Goal: Task Accomplishment & Management: Use online tool/utility

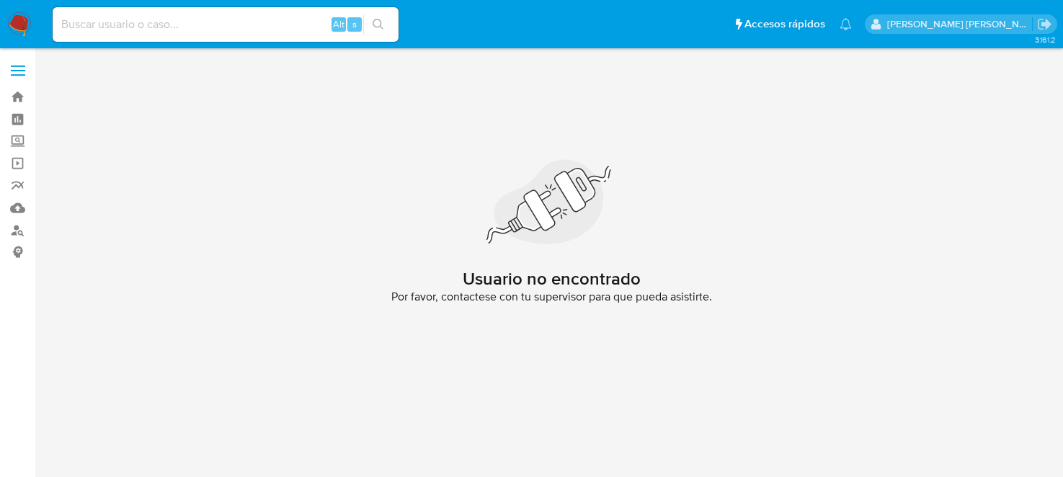
click at [17, 205] on link "Mulan" at bounding box center [86, 208] width 172 height 22
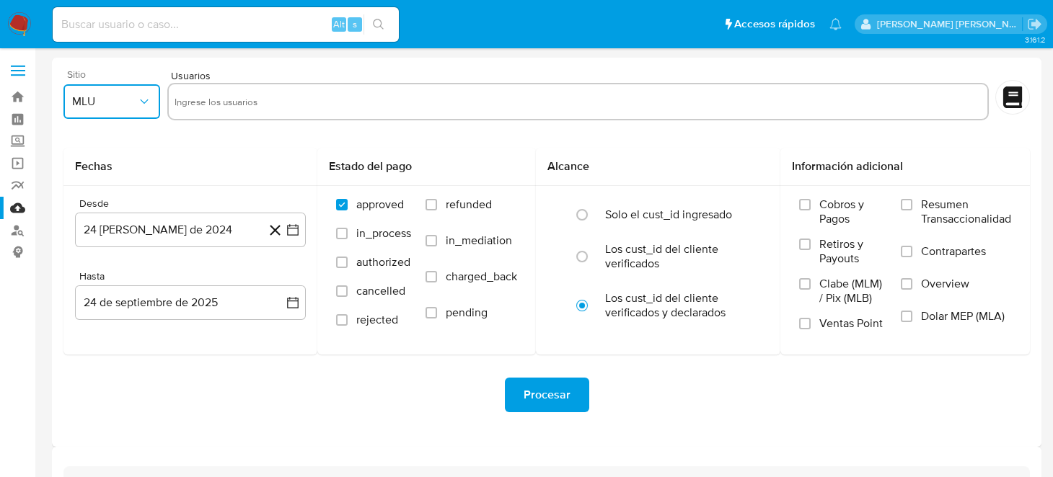
click at [138, 99] on icon "button" at bounding box center [144, 101] width 14 height 14
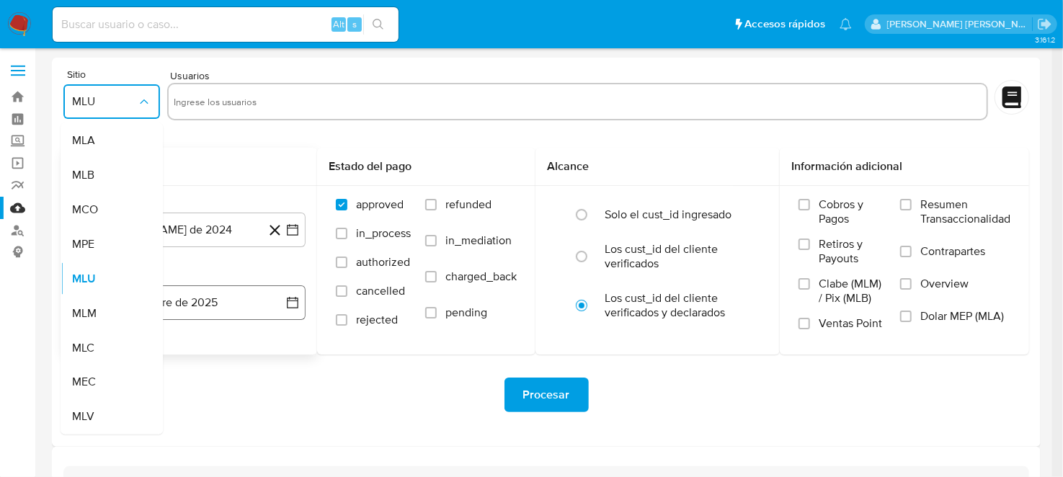
click at [110, 307] on div "MLM" at bounding box center [107, 313] width 71 height 35
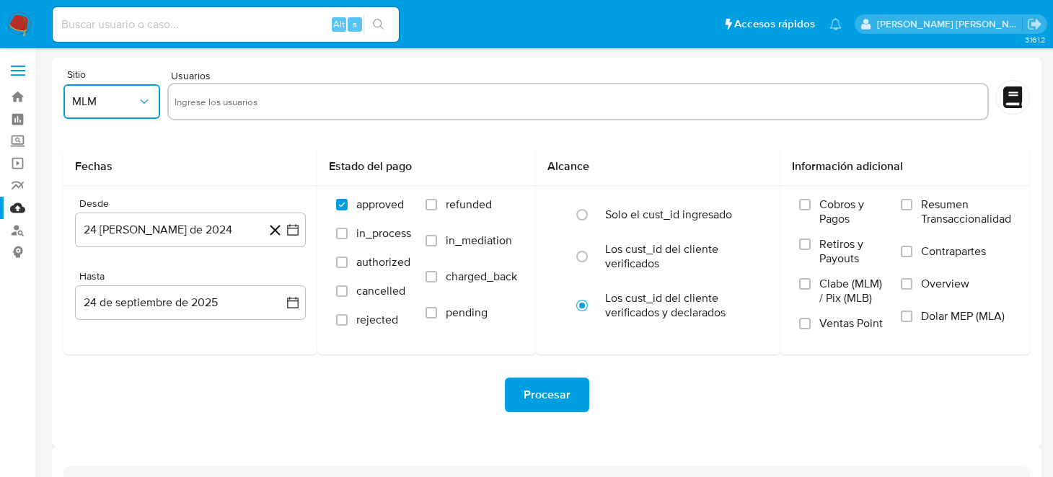
click at [264, 93] on input "text" at bounding box center [577, 101] width 807 height 23
type input "78019589"
click at [293, 237] on button "24 de agosto de 2024" at bounding box center [190, 230] width 231 height 35
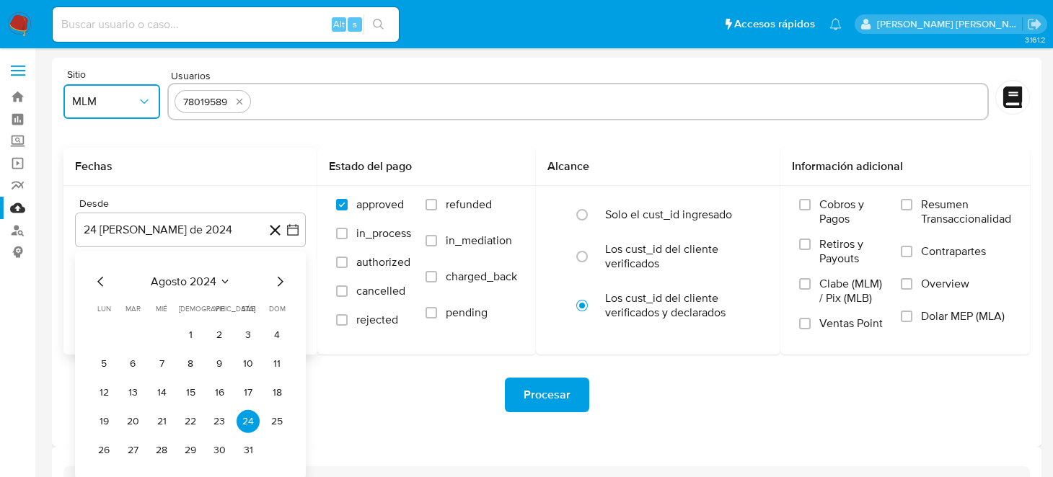
click at [284, 283] on icon "Mes siguiente" at bounding box center [279, 281] width 17 height 17
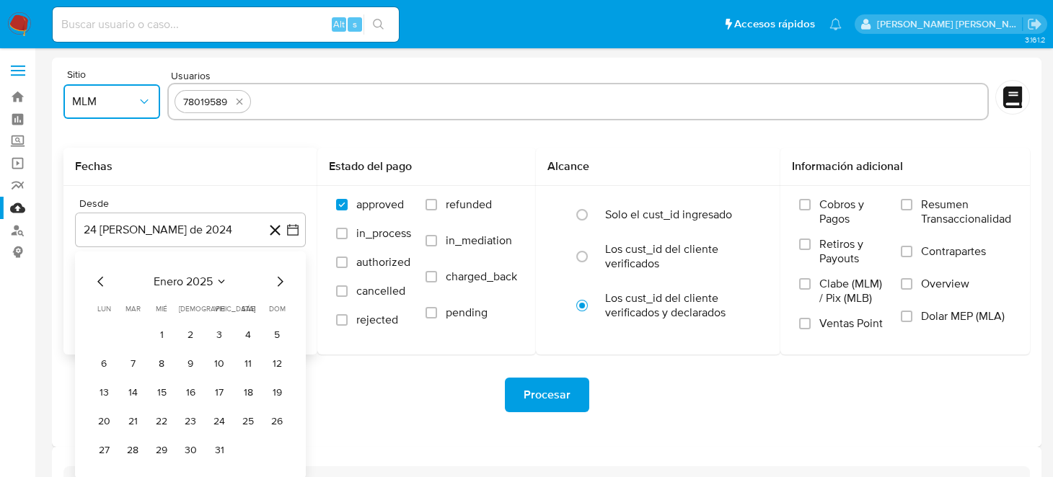
click at [284, 283] on icon "Mes siguiente" at bounding box center [279, 281] width 17 height 17
click at [191, 340] on button "1" at bounding box center [190, 335] width 23 height 23
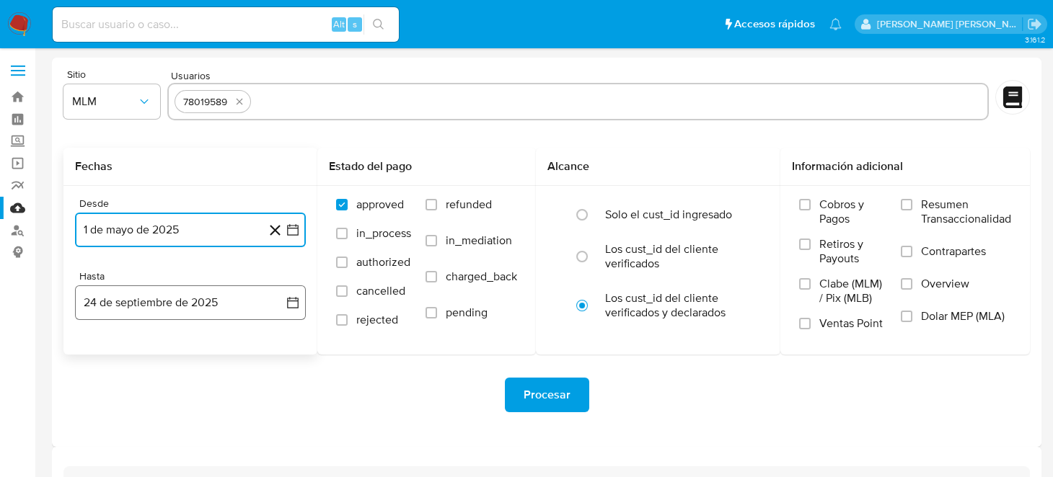
click at [288, 301] on icon "button" at bounding box center [292, 303] width 14 height 14
click at [99, 354] on icon "Mes anterior" at bounding box center [100, 354] width 17 height 17
click at [276, 355] on icon "Mes siguiente" at bounding box center [279, 354] width 17 height 17
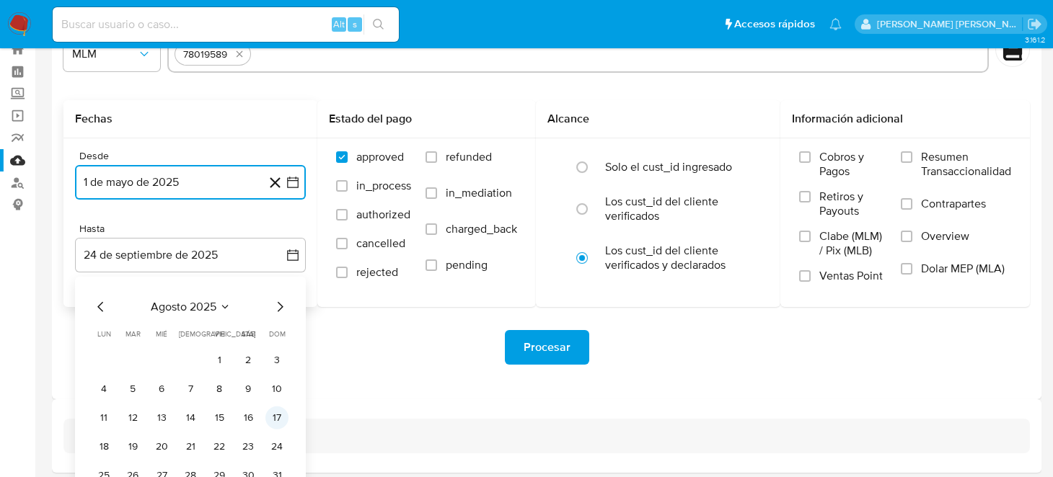
scroll to position [71, 0]
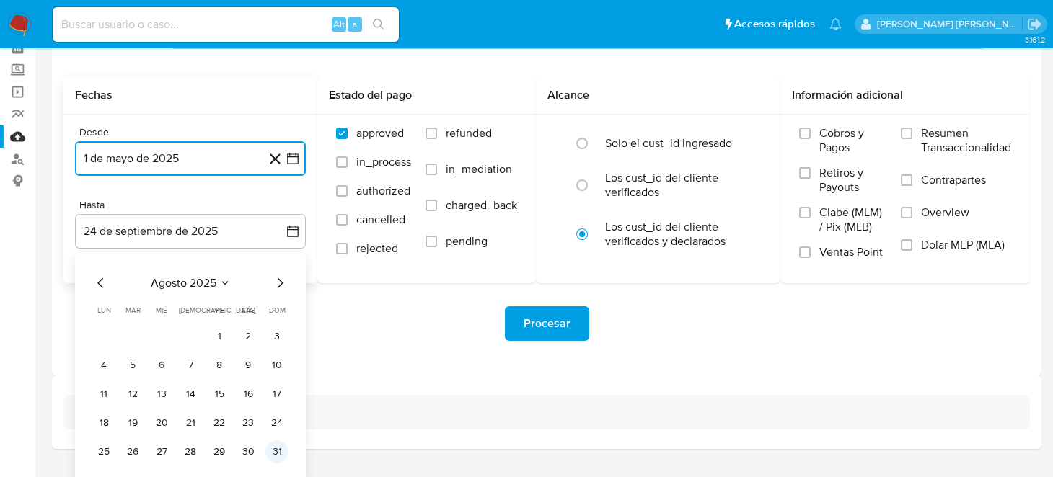
click at [272, 448] on button "31" at bounding box center [276, 451] width 23 height 23
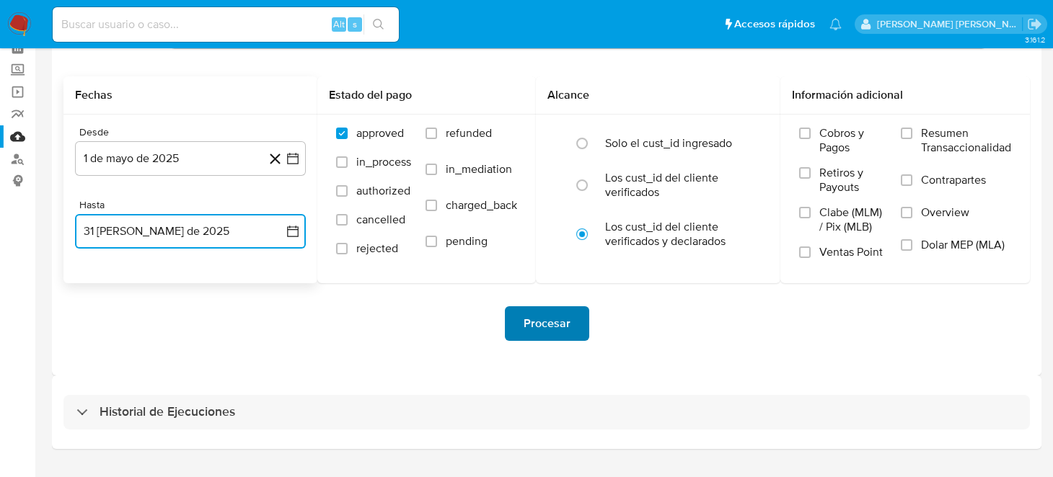
click at [520, 318] on button "Procesar" at bounding box center [547, 323] width 84 height 35
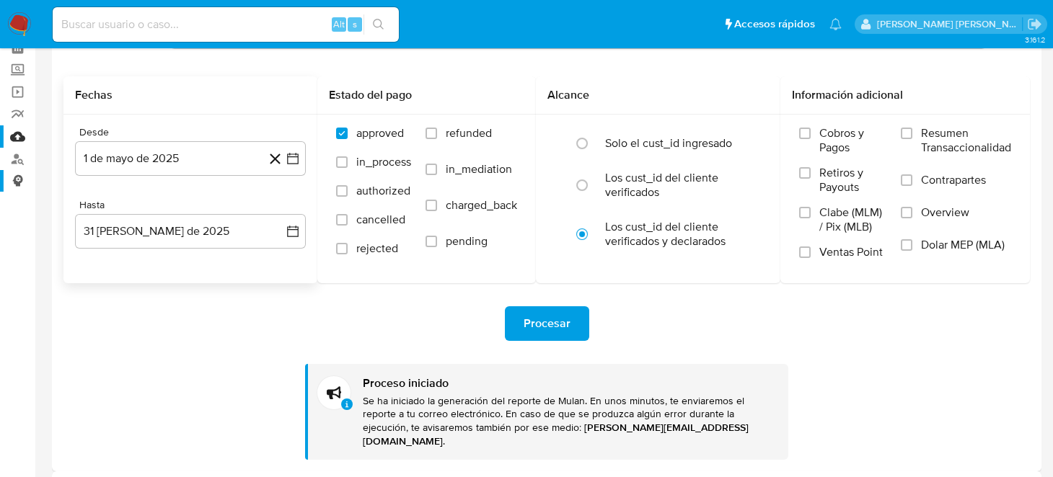
scroll to position [0, 0]
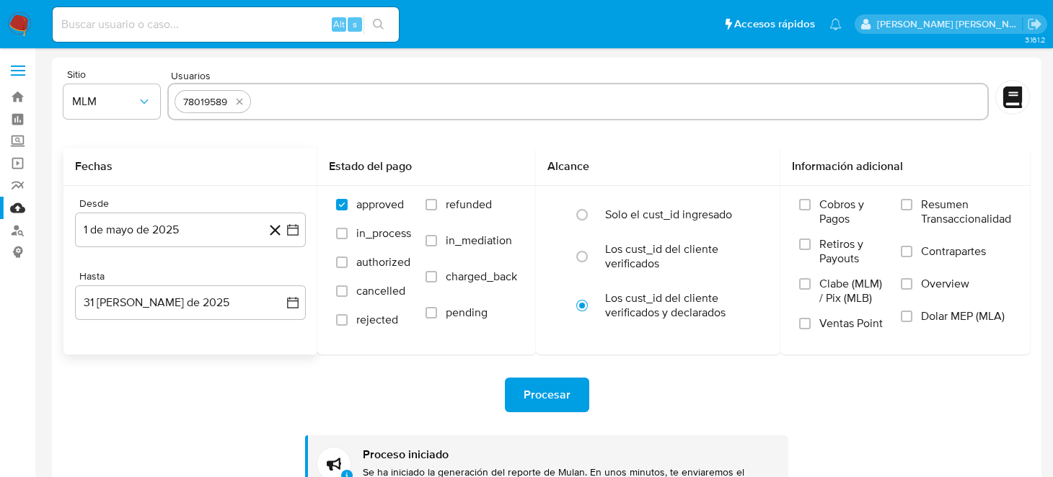
drag, startPoint x: 27, startPoint y: 27, endPoint x: 245, endPoint y: 50, distance: 219.0
click at [27, 27] on img at bounding box center [19, 24] width 25 height 25
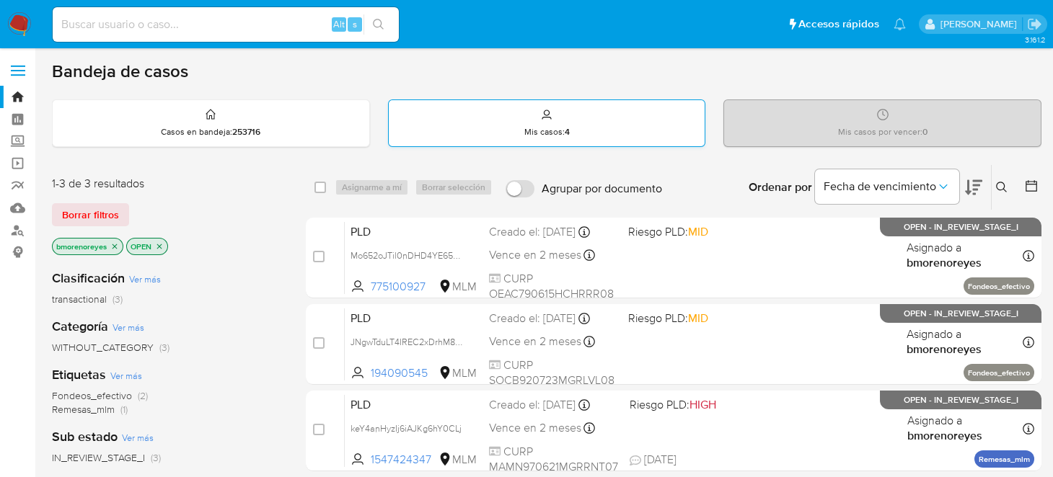
click at [551, 126] on p "Mis casos : 4" at bounding box center [546, 132] width 45 height 12
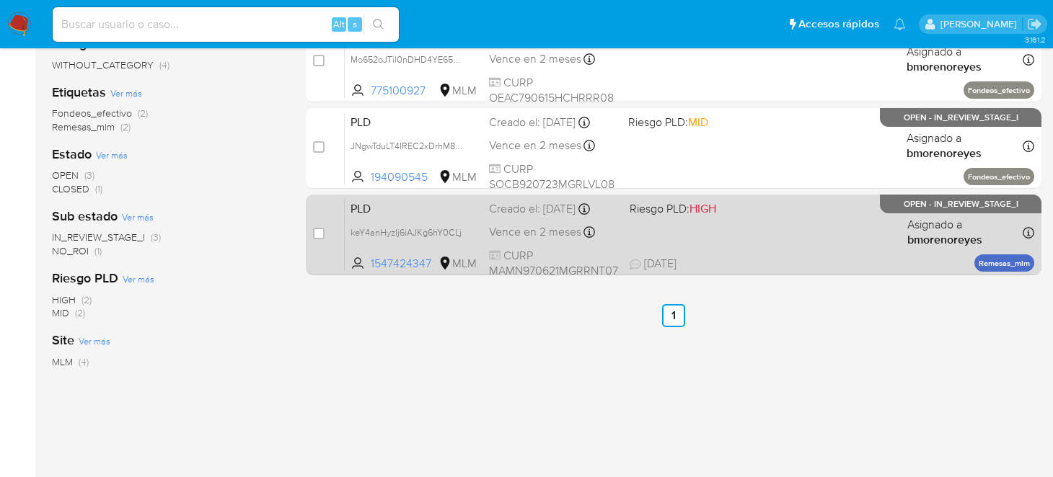
scroll to position [143, 0]
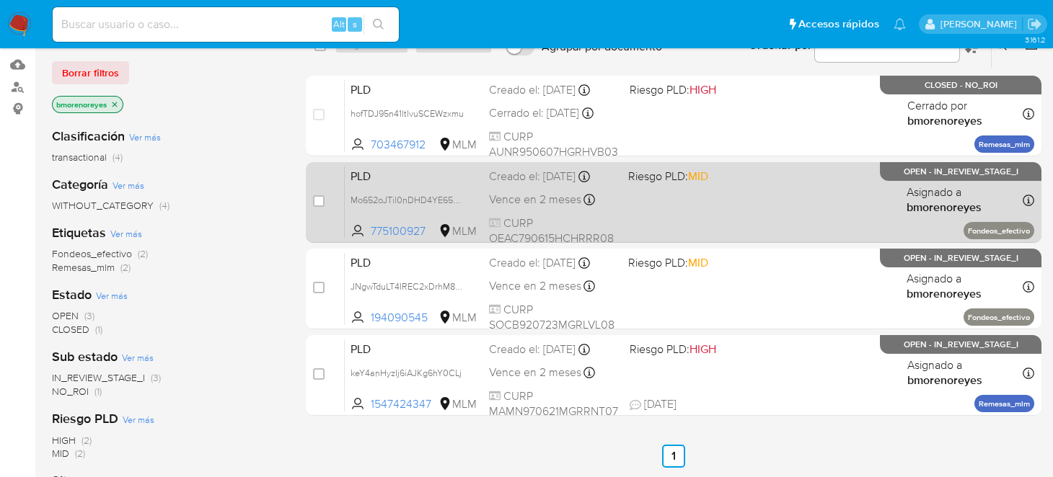
click at [729, 208] on div "PLD Mo652oJTil0nDHD4YE65M9kR 775100927 MLM Riesgo PLD: MID Creado el: 12/09/202…" at bounding box center [689, 202] width 689 height 73
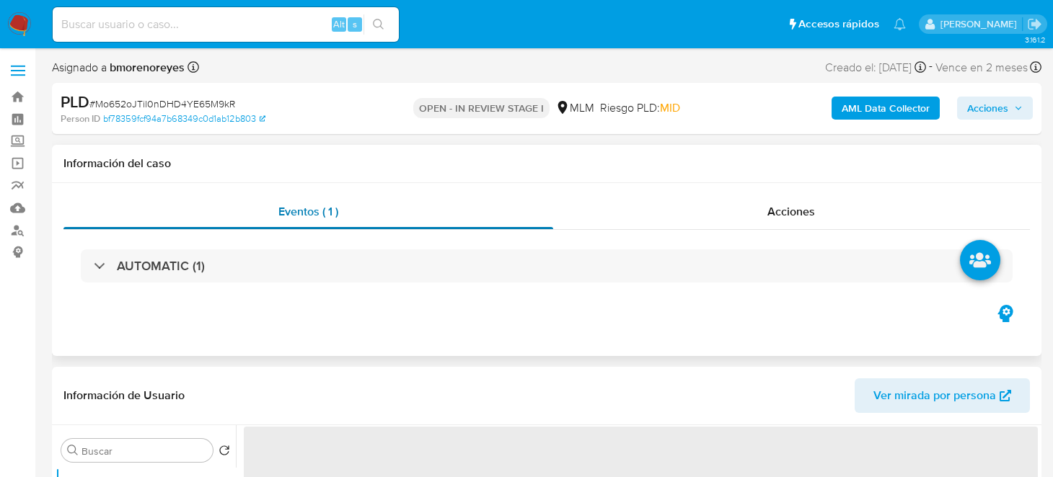
select select "10"
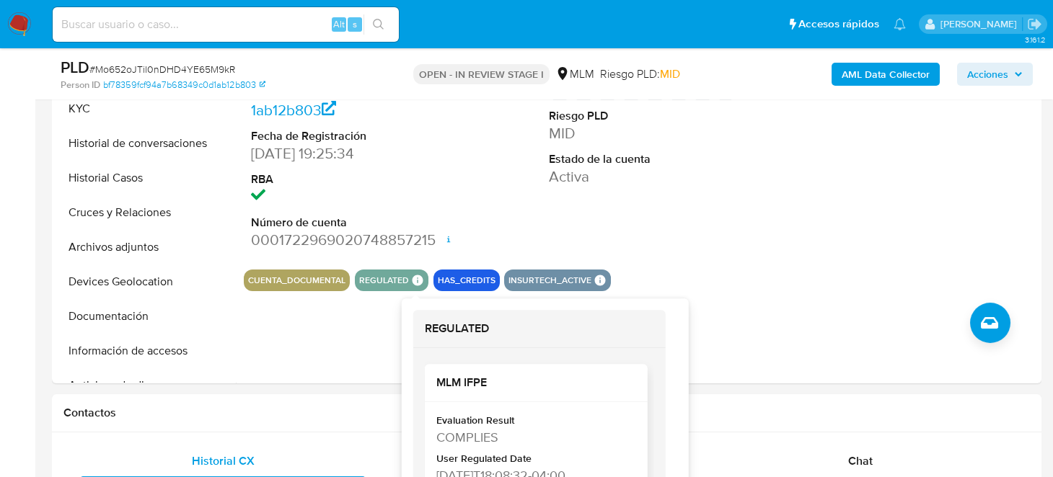
scroll to position [70, 0]
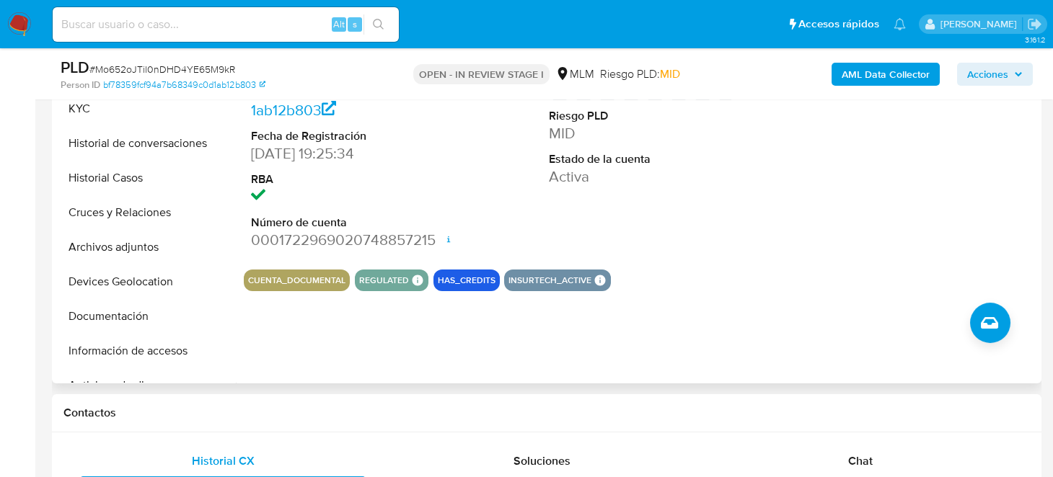
click at [725, 289] on div "CUENTA_DOCUMENTAL REGULATED REGULATED MLM IFPE Evaluation Result COMPLIES User …" at bounding box center [641, 281] width 794 height 22
click at [114, 323] on button "Documentación" at bounding box center [140, 316] width 169 height 35
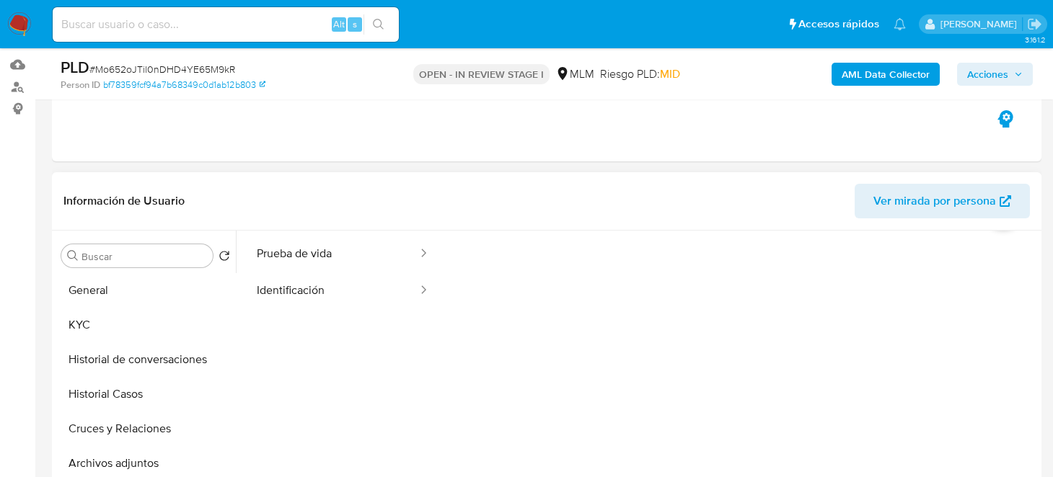
scroll to position [71, 0]
click at [377, 240] on button "Prueba de vida" at bounding box center [331, 230] width 175 height 37
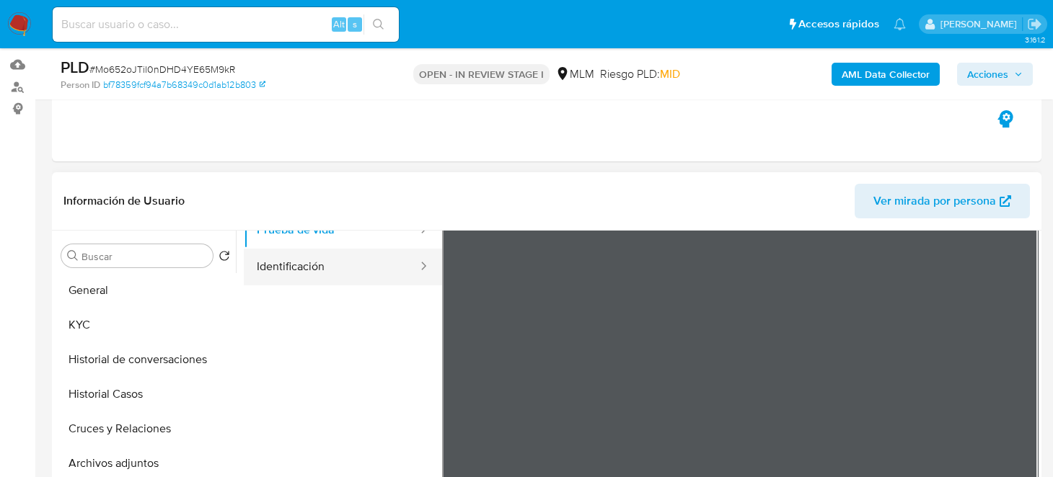
click at [331, 270] on button "Identificación" at bounding box center [331, 267] width 175 height 37
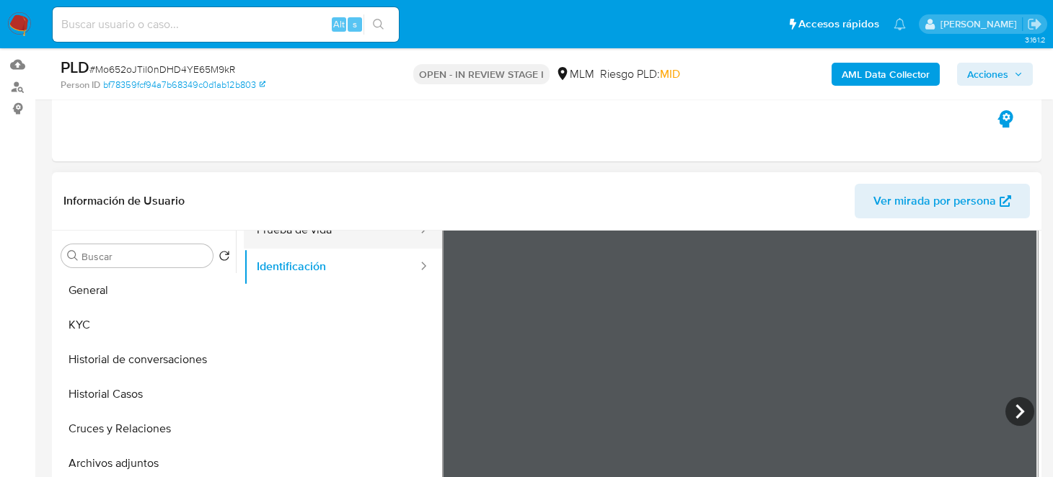
click at [303, 232] on button "Prueba de vida" at bounding box center [331, 230] width 175 height 37
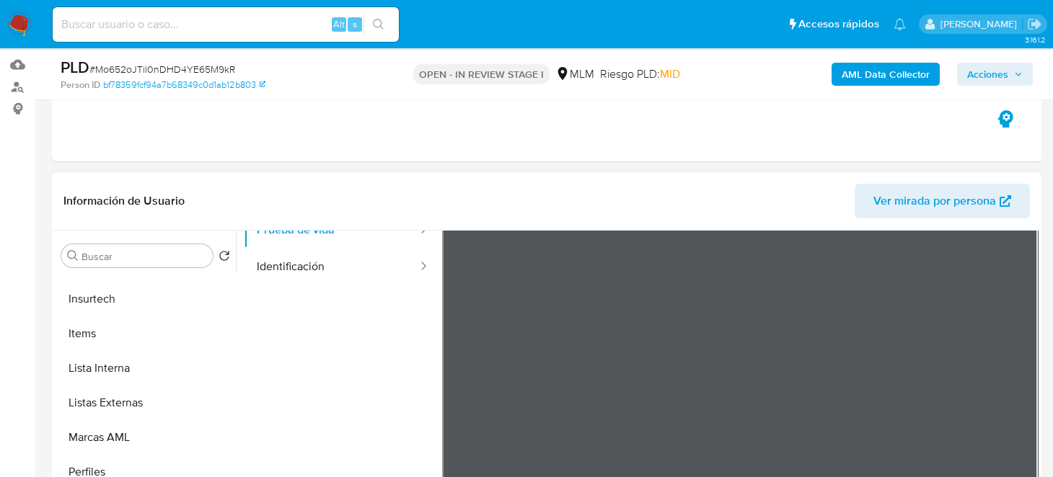
scroll to position [678, 0]
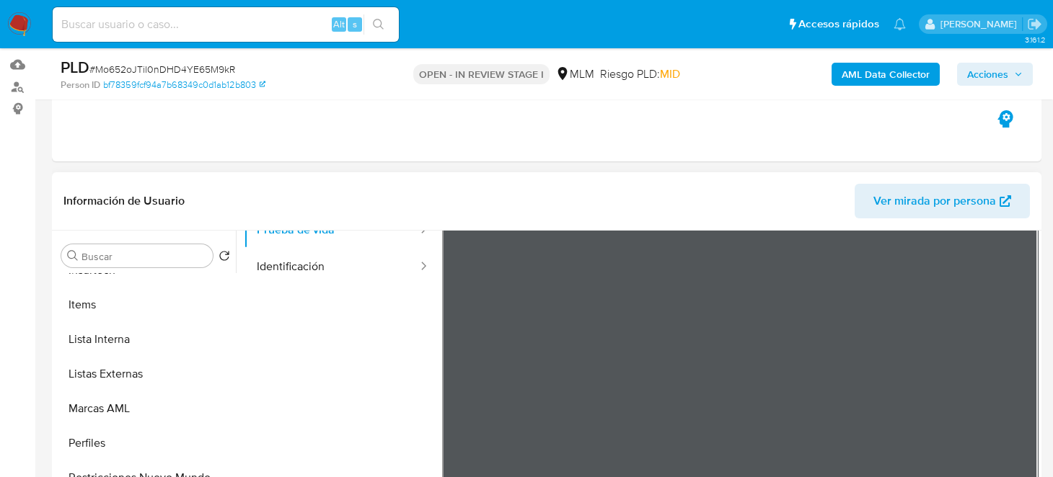
click at [315, 340] on ul "Usuario Prueba de vida Identificación" at bounding box center [343, 384] width 198 height 415
drag, startPoint x: 315, startPoint y: 340, endPoint x: 323, endPoint y: 309, distance: 32.0
click at [323, 309] on ul "Usuario Prueba de vida Identificación" at bounding box center [343, 384] width 198 height 415
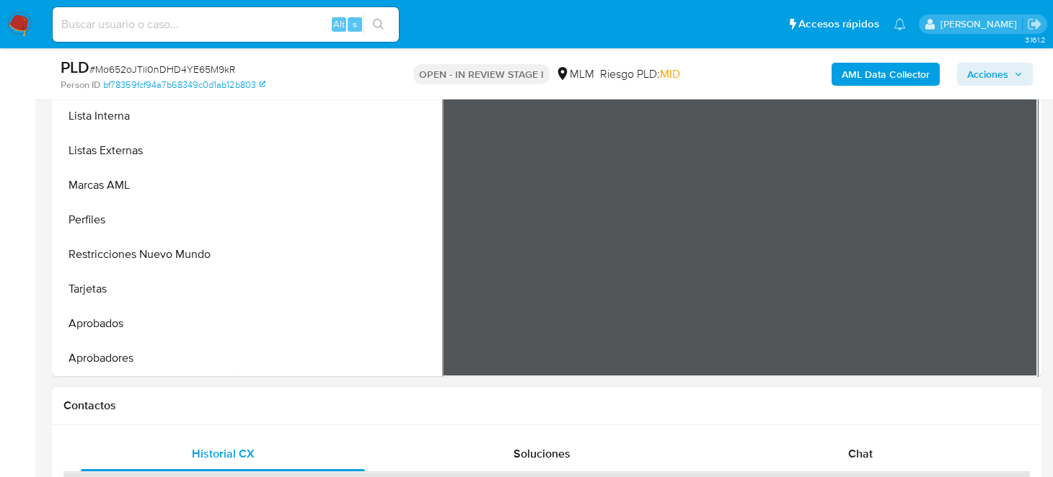
scroll to position [360, 0]
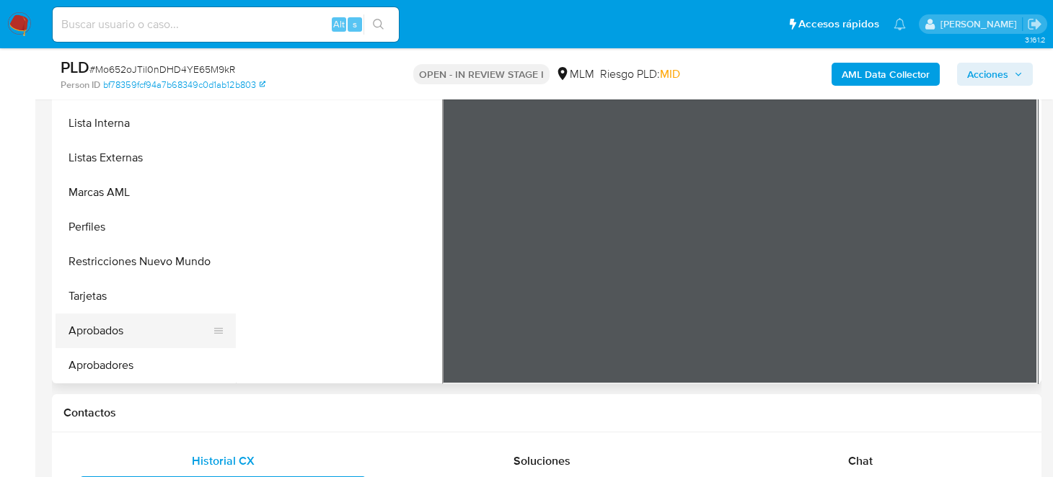
click at [110, 332] on button "Aprobados" at bounding box center [140, 331] width 169 height 35
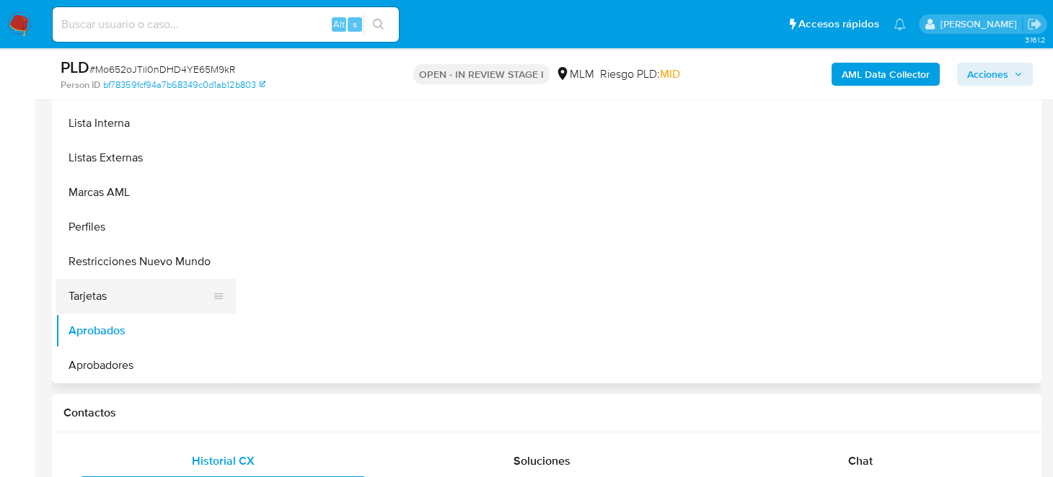
click at [136, 299] on button "Tarjetas" at bounding box center [140, 296] width 169 height 35
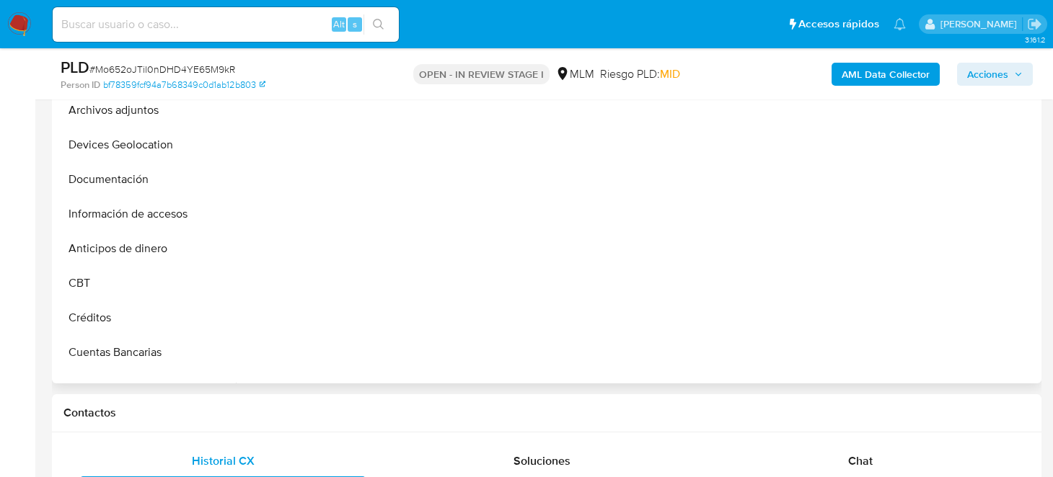
scroll to position [29, 0]
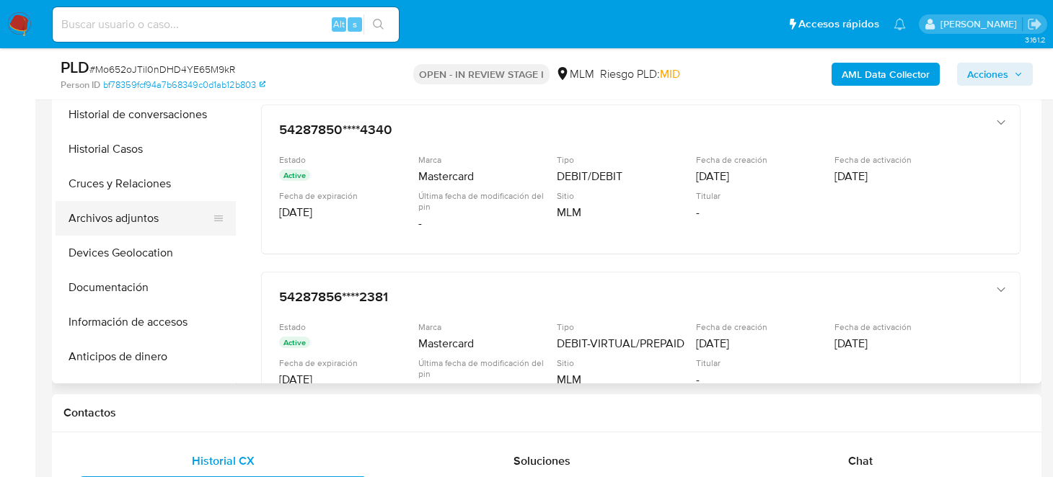
click at [138, 208] on button "Archivos adjuntos" at bounding box center [140, 218] width 169 height 35
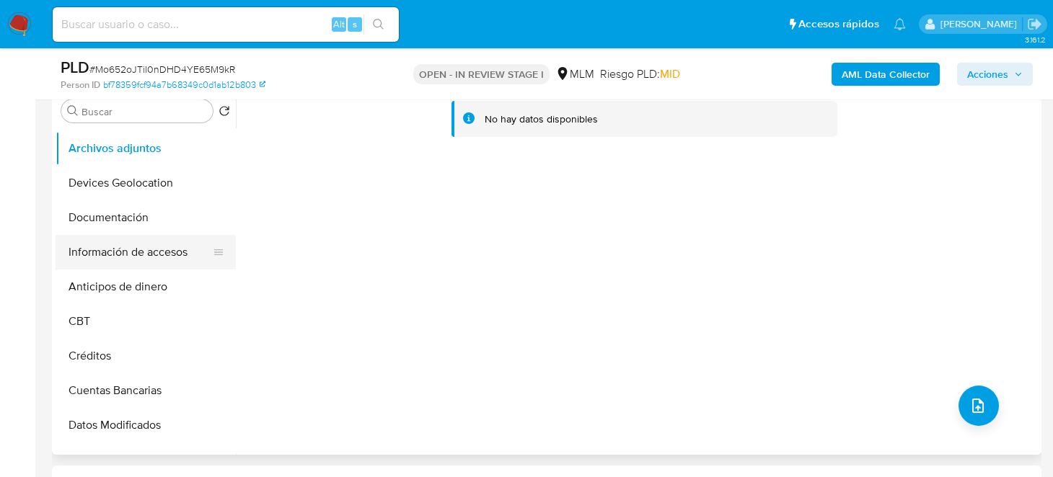
scroll to position [216, 0]
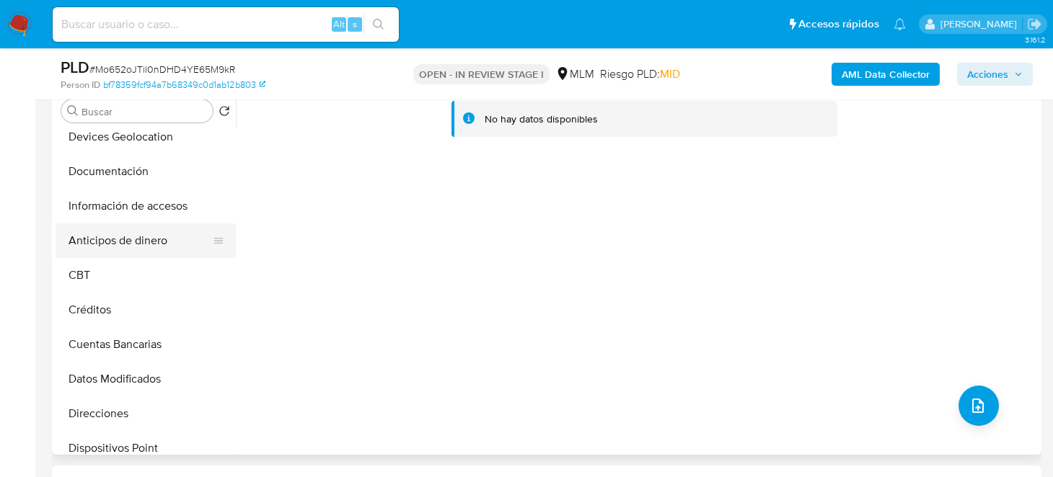
click at [107, 248] on button "Anticipos de dinero" at bounding box center [140, 240] width 169 height 35
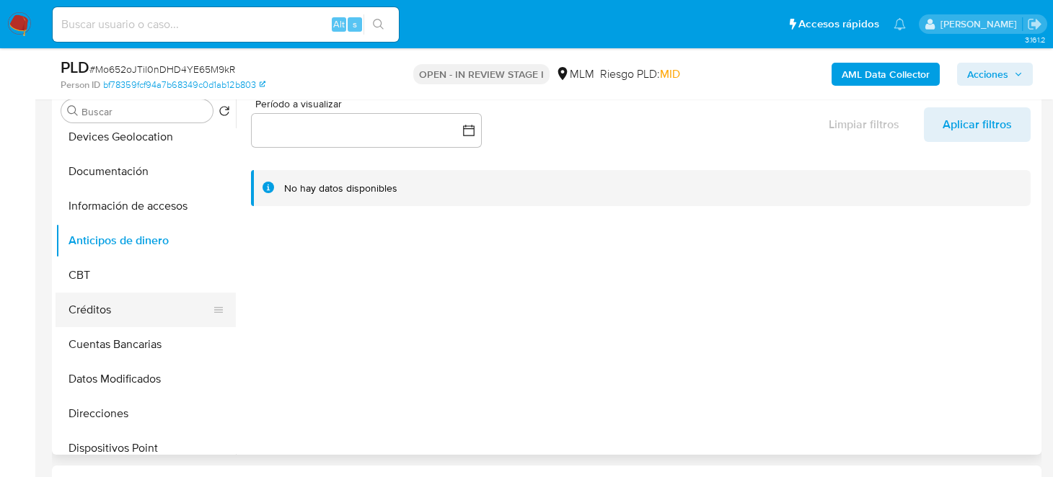
click at [139, 324] on button "Créditos" at bounding box center [140, 310] width 169 height 35
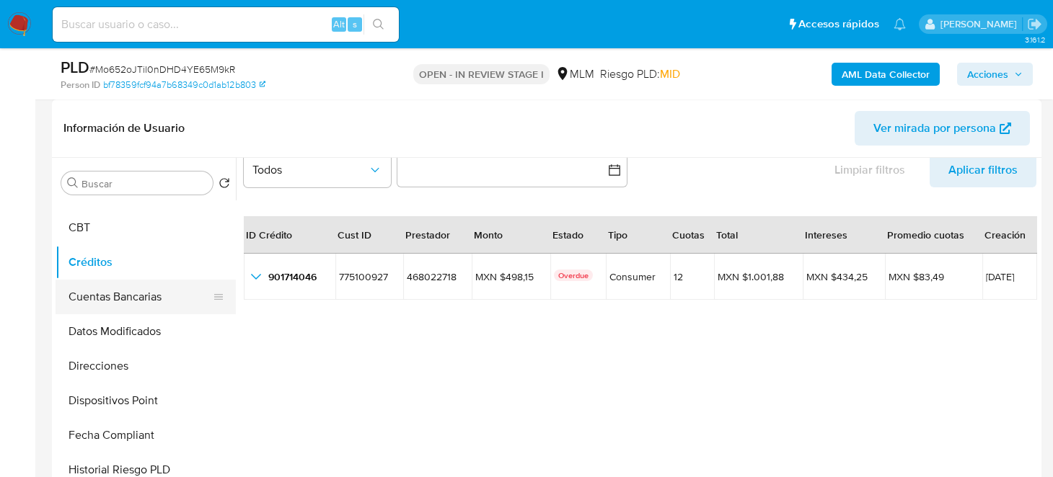
scroll to position [360, 0]
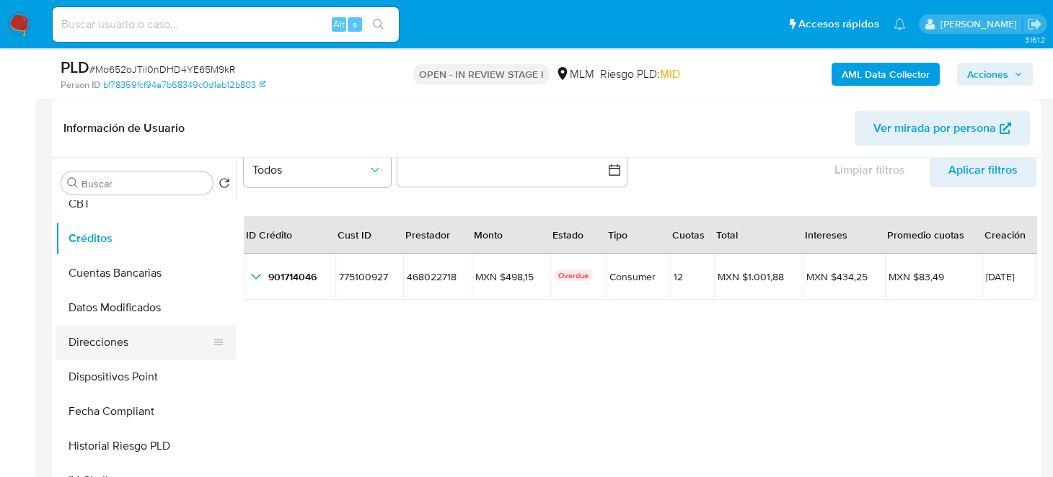
click at [132, 332] on button "Direcciones" at bounding box center [140, 342] width 169 height 35
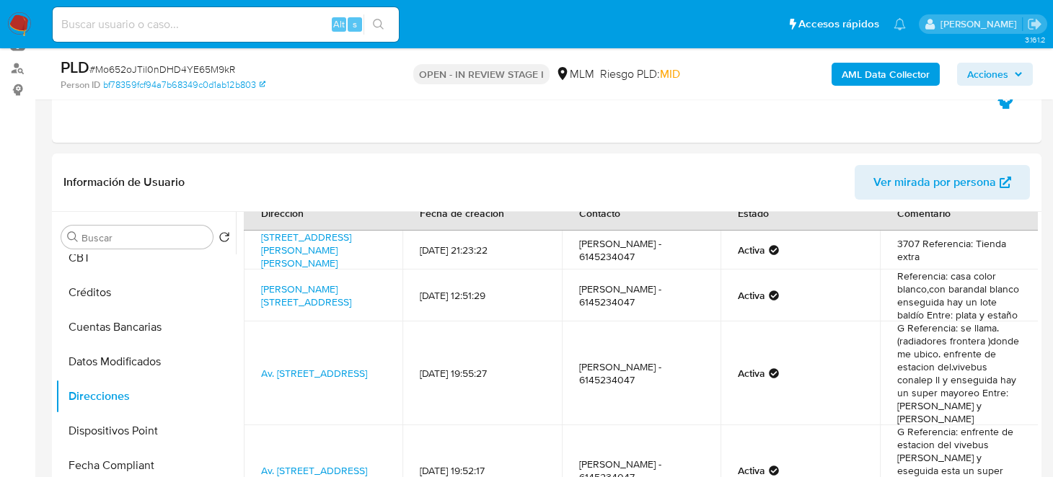
scroll to position [143, 0]
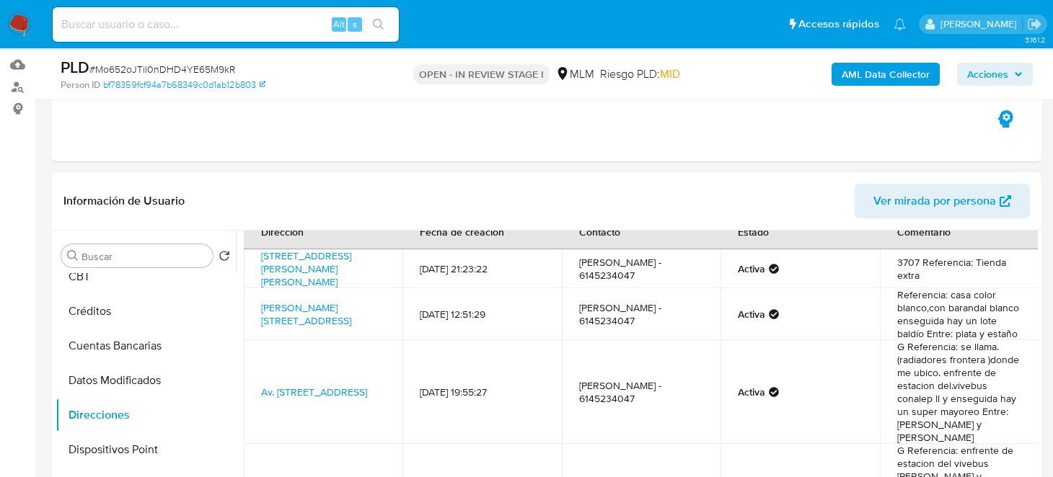
drag, startPoint x: 331, startPoint y: 291, endPoint x: 252, endPoint y: 243, distance: 92.2
click at [252, 249] on td "Avenida Antonio De Montes Fernando De Borja 3707, Chihuahua, Chihuahua, 31203, …" at bounding box center [323, 268] width 159 height 39
copy link "Avenida Antonio De Montes Fernando De Borja 3707, Chihuahua, Chihuahua, 31203, …"
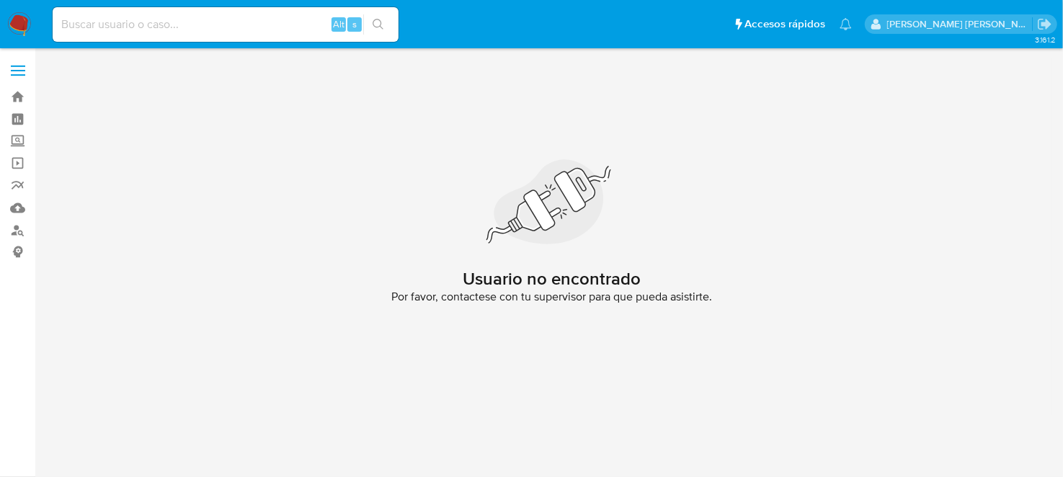
drag, startPoint x: 9, startPoint y: 18, endPoint x: 30, endPoint y: 19, distance: 21.0
click at [9, 18] on img at bounding box center [19, 24] width 25 height 25
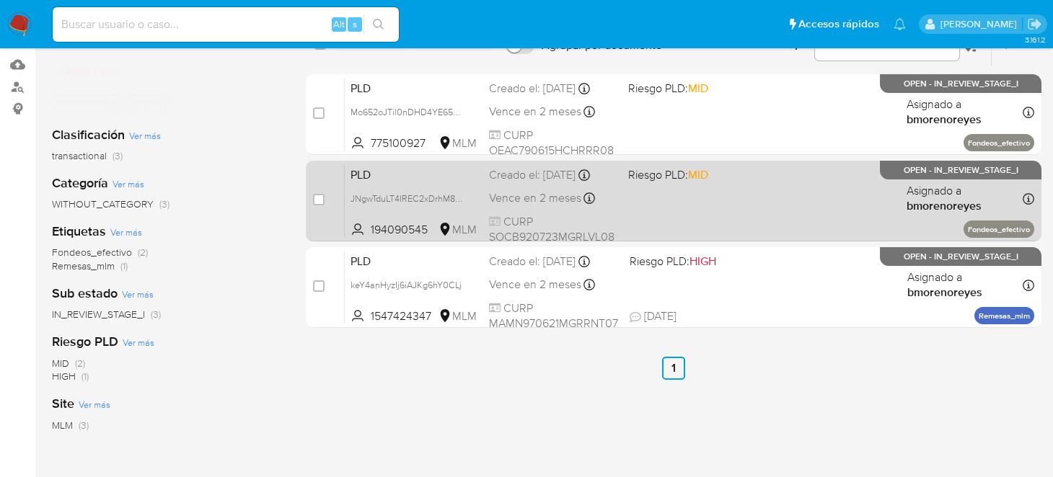
scroll to position [71, 0]
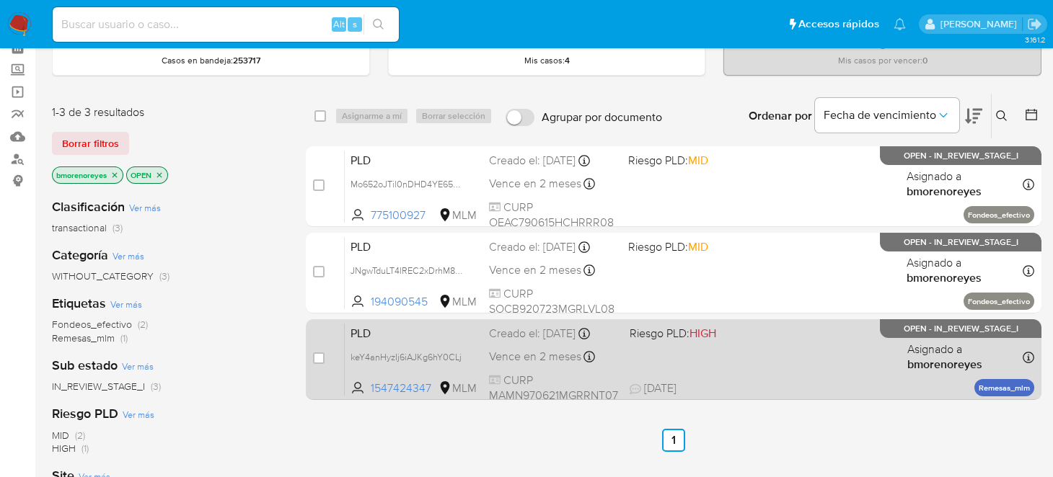
click at [766, 340] on div "PLD keY4anHyzIj6iAJKg6hY0CLj 1547424347 MLM Riesgo PLD: HIGH Creado el: [DATE] …" at bounding box center [689, 359] width 689 height 73
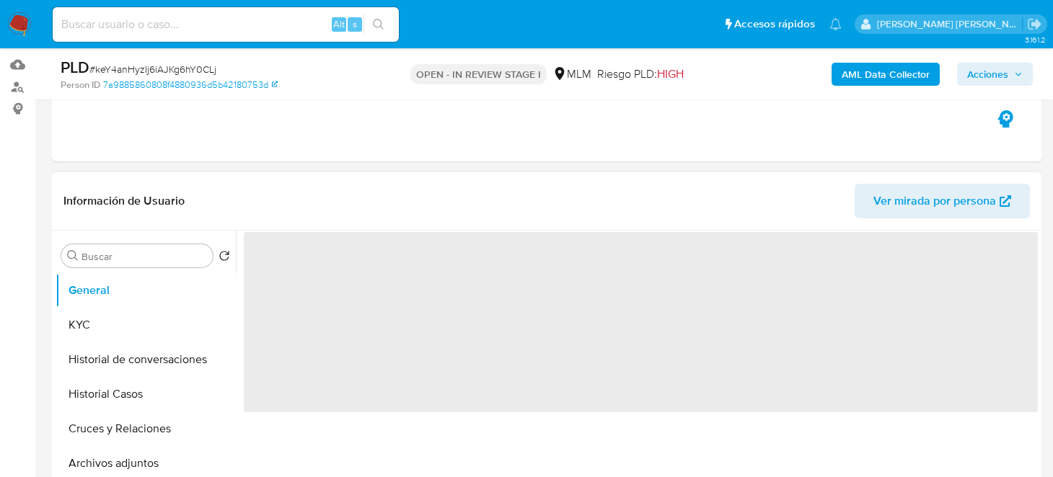
select select "10"
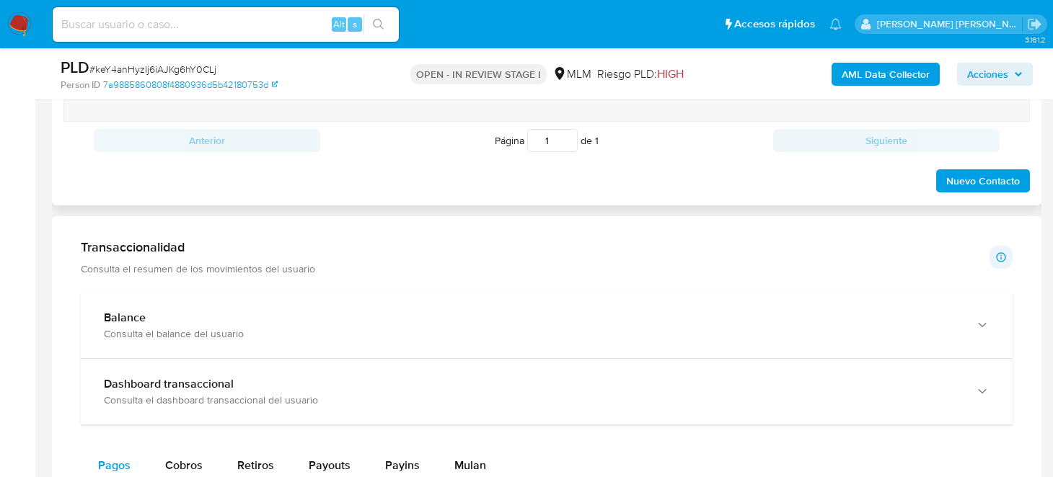
scroll to position [649, 0]
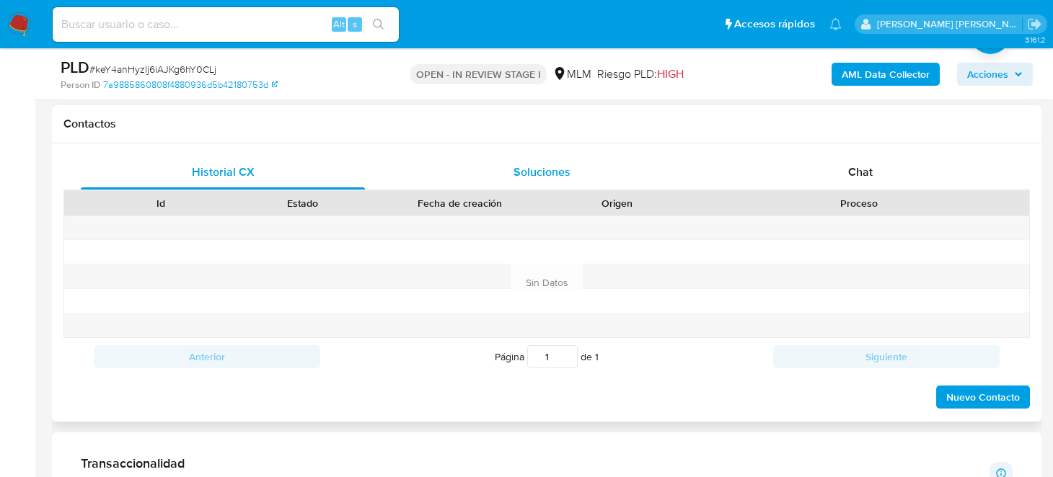
click at [546, 177] on span "Soluciones" at bounding box center [541, 172] width 57 height 17
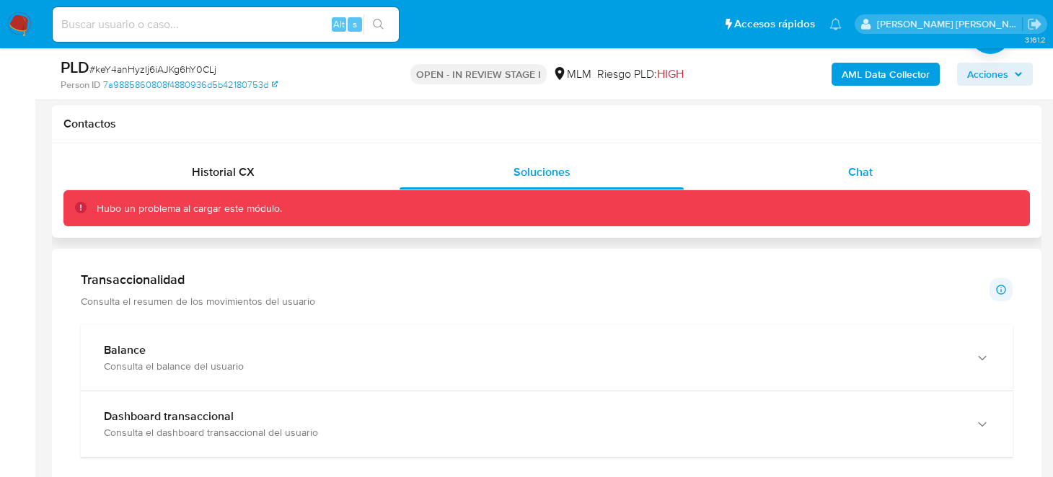
click at [873, 174] on div "Chat" at bounding box center [860, 172] width 284 height 35
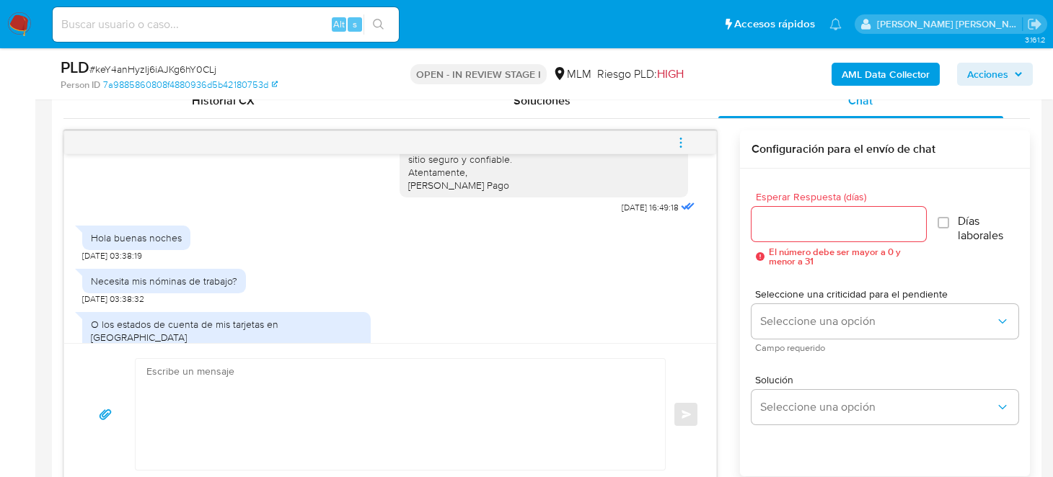
scroll to position [792, 0]
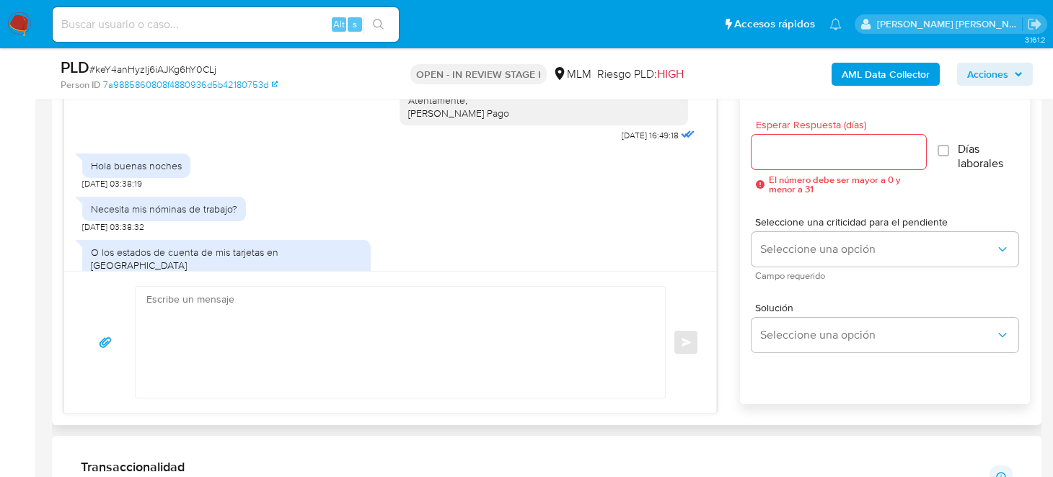
click at [384, 309] on textarea at bounding box center [396, 342] width 500 height 111
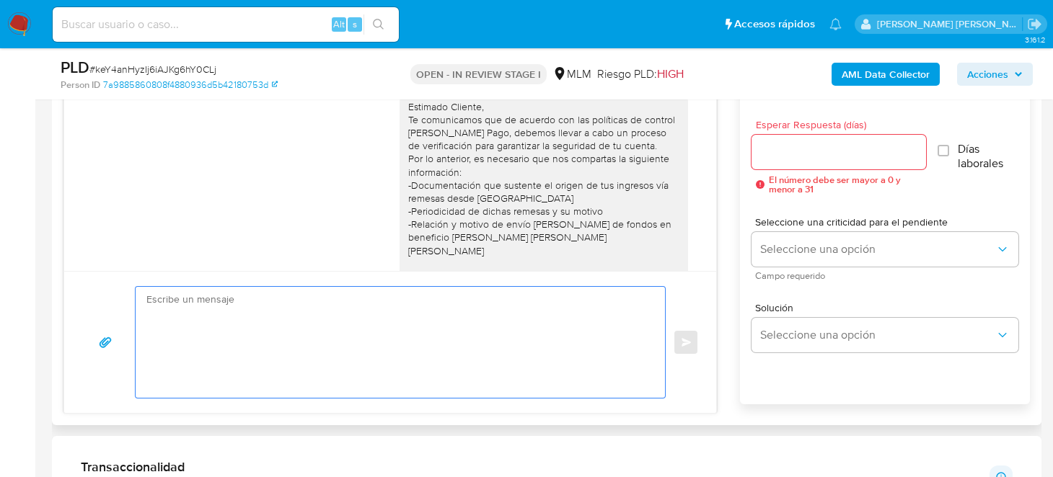
scroll to position [0, 0]
click at [408, 107] on div "Estimado Cliente, Te comunicamos que de acuerdo con las políticas de control [P…" at bounding box center [543, 236] width 271 height 262
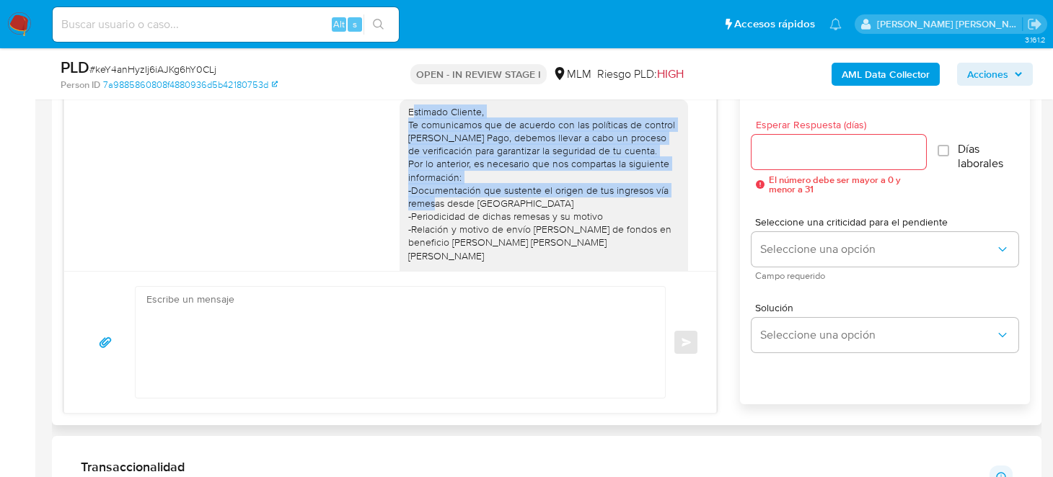
drag, startPoint x: 401, startPoint y: 108, endPoint x: 437, endPoint y: 198, distance: 96.4
click at [437, 198] on div "Estimado Cliente, Te comunicamos que de acuerdo con las políticas de control [P…" at bounding box center [543, 236] width 271 height 262
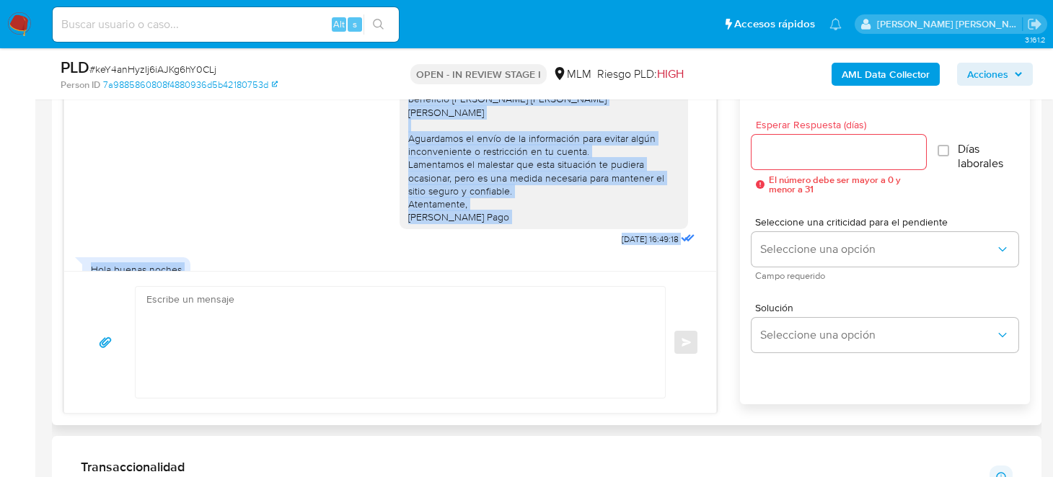
scroll to position [223, 0]
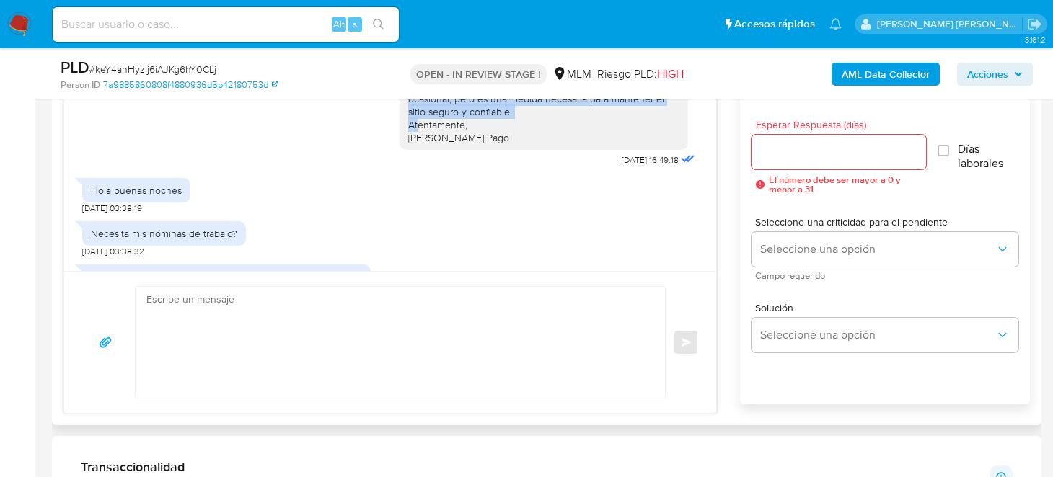
drag, startPoint x: 399, startPoint y: 111, endPoint x: 484, endPoint y: 135, distance: 88.3
click at [484, 135] on div "Estimado Cliente, Te comunicamos que de acuerdo con las políticas de control [P…" at bounding box center [548, 19] width 298 height 304
copy div "Estimado Cliente, Te comunicamos que de acuerdo con las políticas de control [P…"
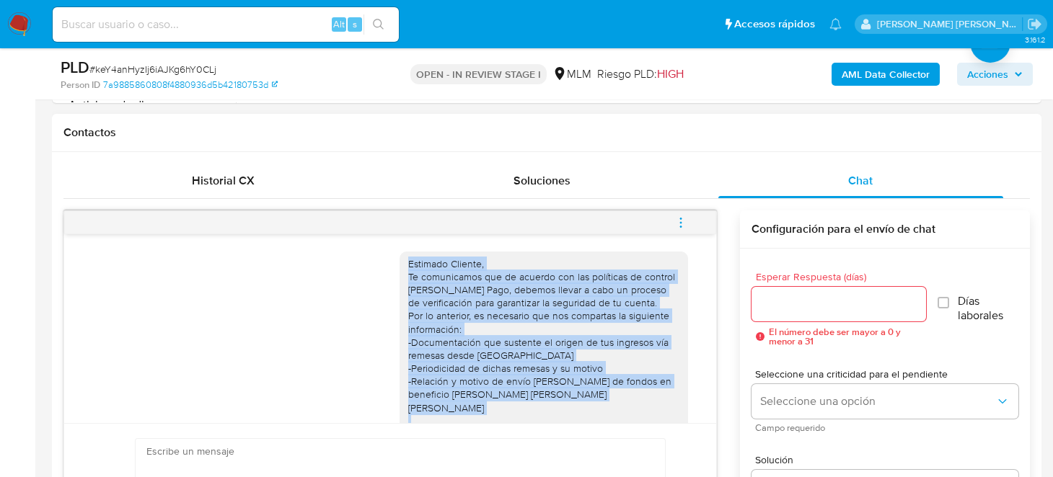
scroll to position [504, 0]
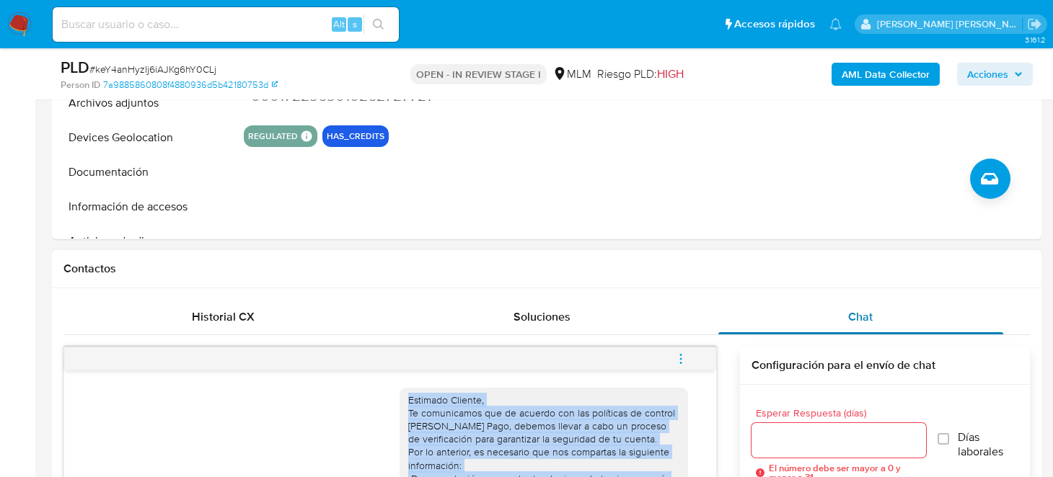
drag, startPoint x: 558, startPoint y: 324, endPoint x: 784, endPoint y: 324, distance: 225.6
click at [558, 324] on div "Soluciones" at bounding box center [541, 317] width 284 height 35
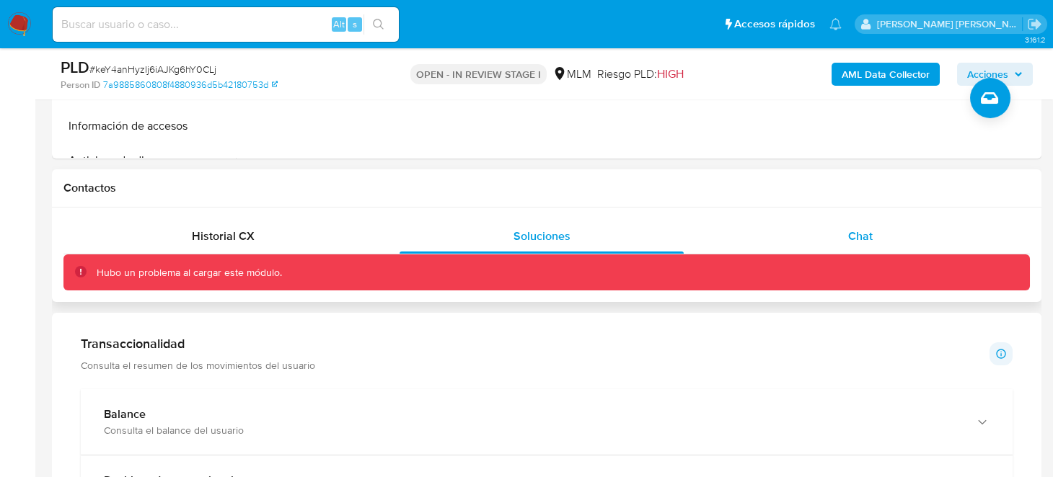
scroll to position [577, 0]
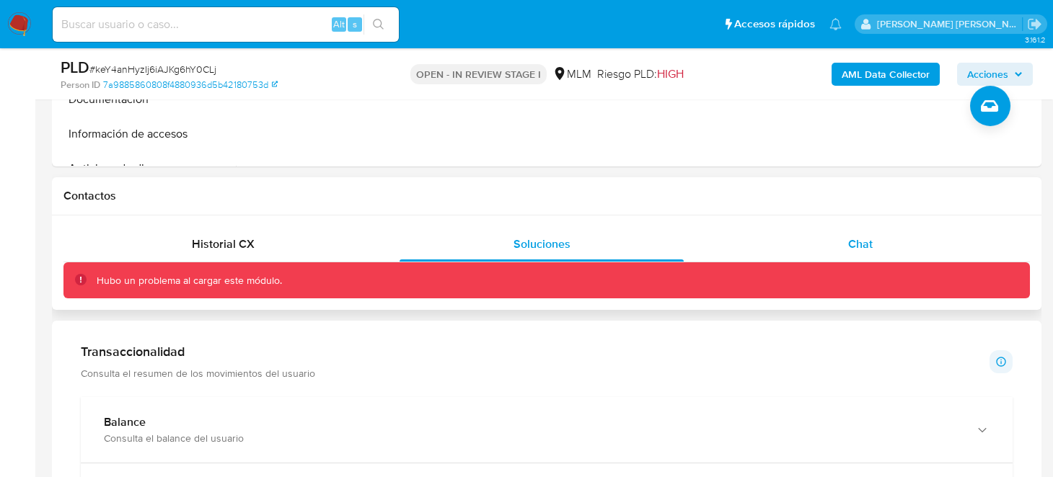
click at [849, 256] on div "Chat" at bounding box center [860, 244] width 284 height 35
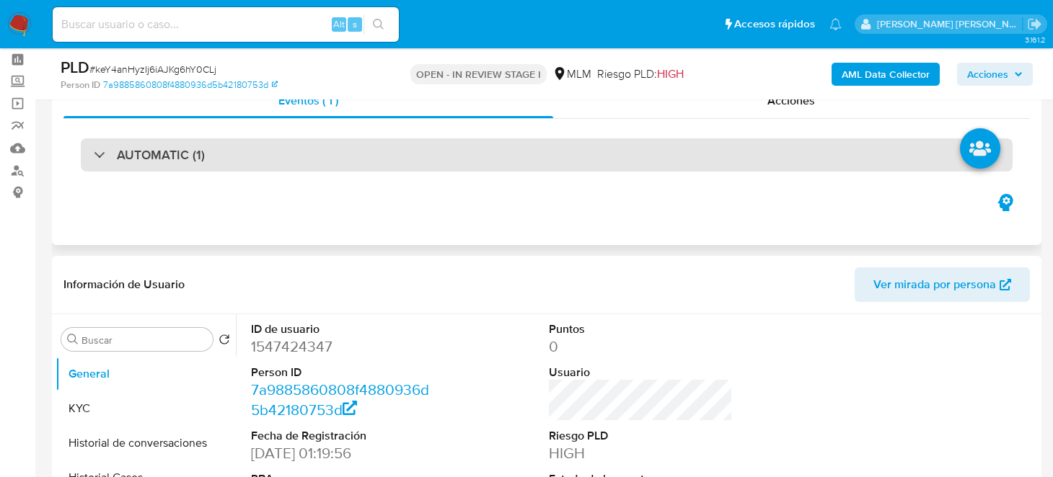
scroll to position [0, 0]
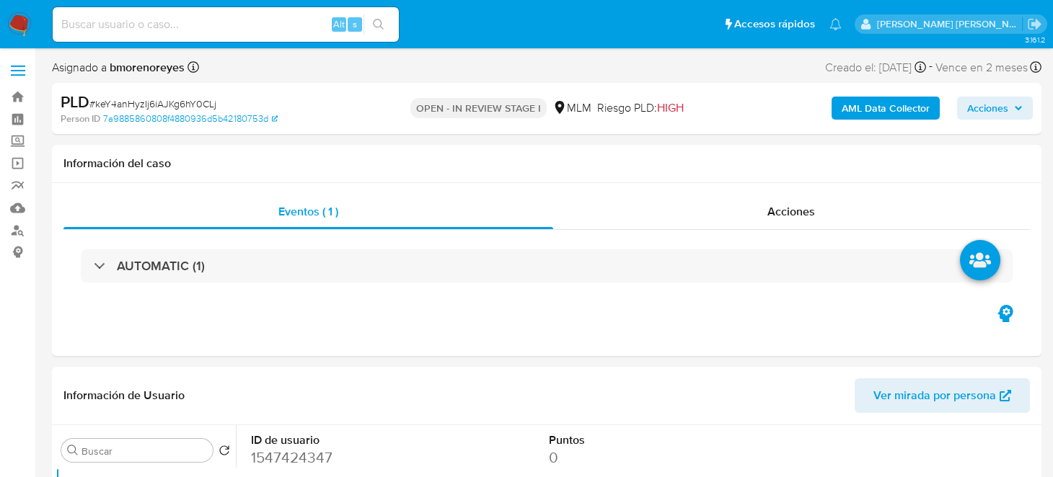
click at [22, 21] on img at bounding box center [19, 24] width 25 height 25
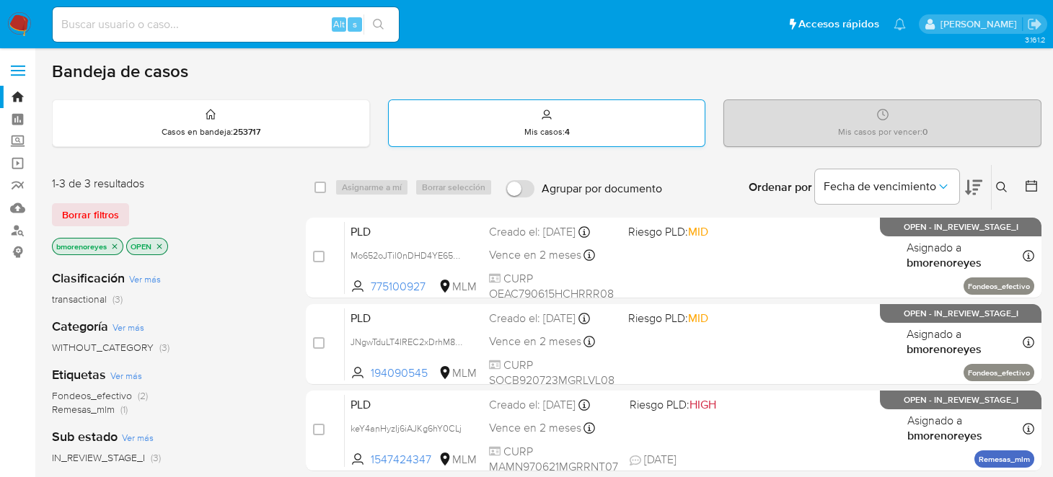
click at [547, 142] on div "Mis casos : 4" at bounding box center [547, 123] width 316 height 46
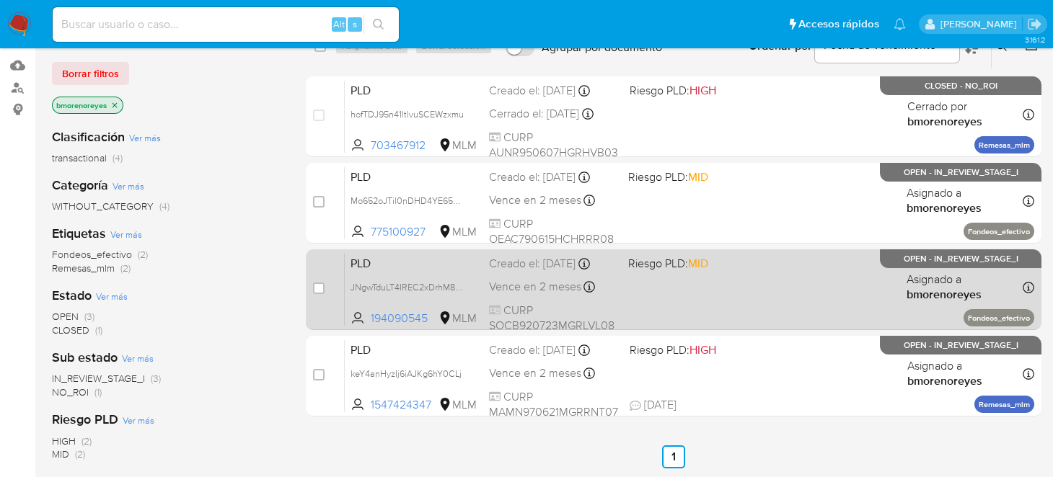
scroll to position [143, 0]
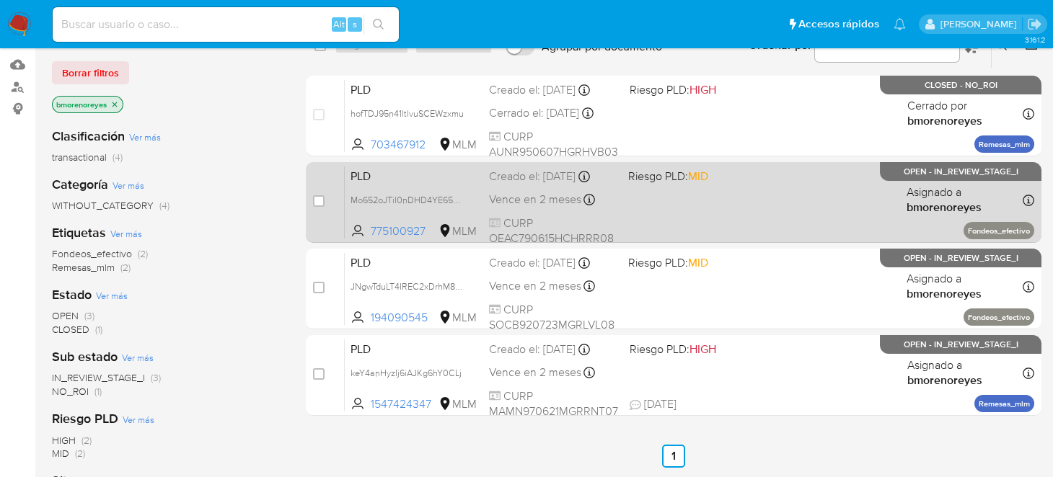
click at [738, 226] on div "PLD Mo652oJTil0nDHD4YE65M9kR 775100927 MLM Riesgo PLD: MID Creado el: 12/09/202…" at bounding box center [689, 202] width 689 height 73
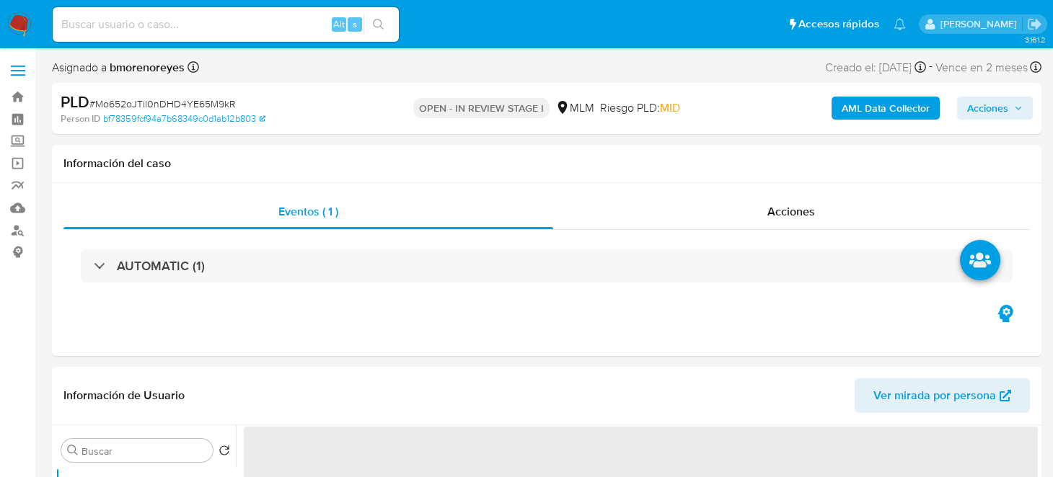
select select "10"
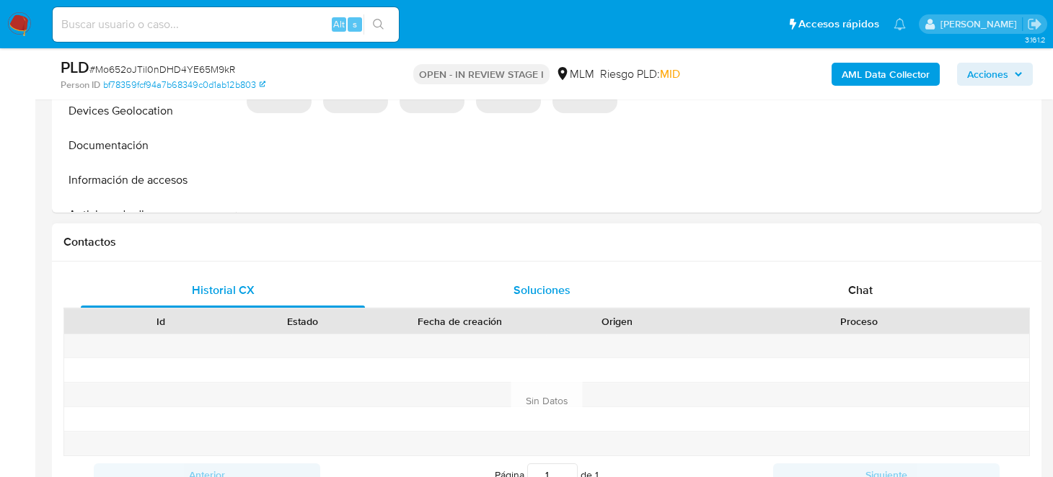
scroll to position [649, 0]
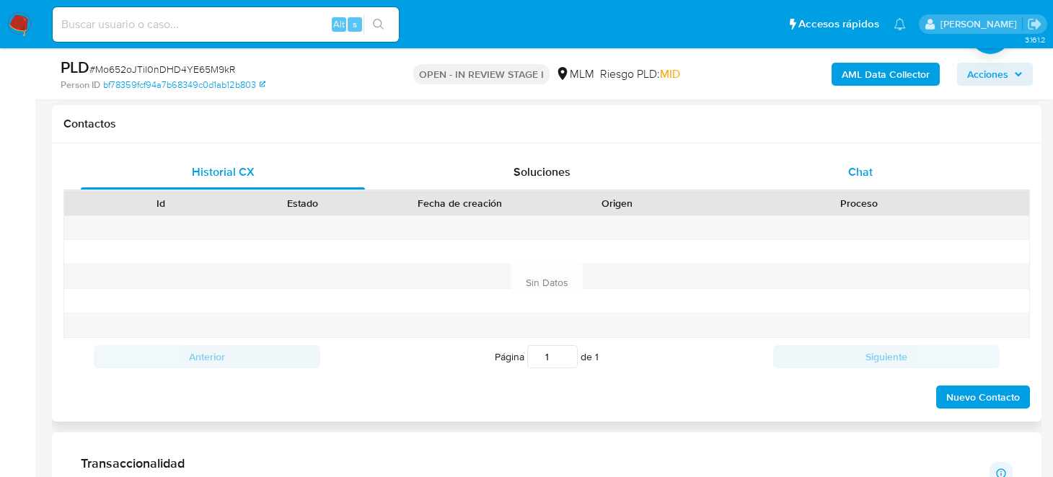
click at [874, 158] on div "Chat" at bounding box center [860, 172] width 284 height 35
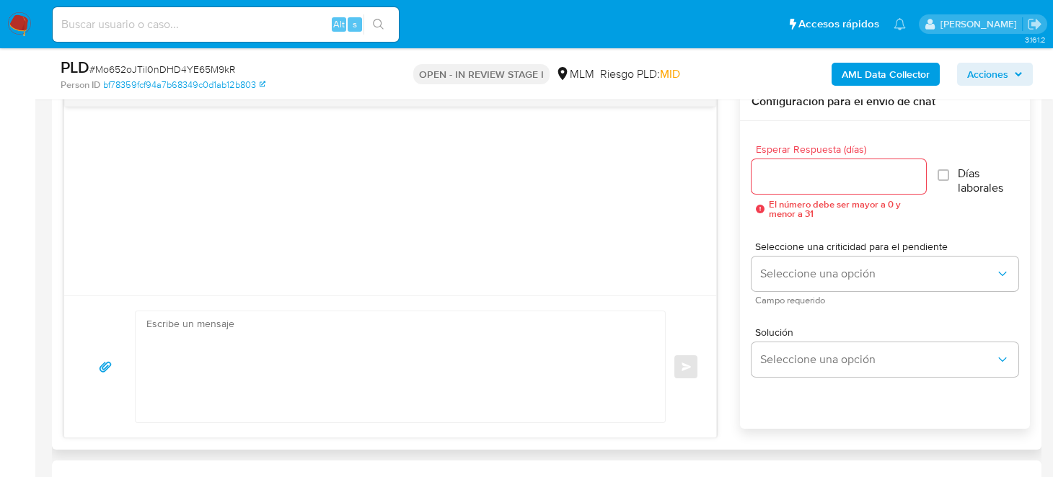
scroll to position [792, 0]
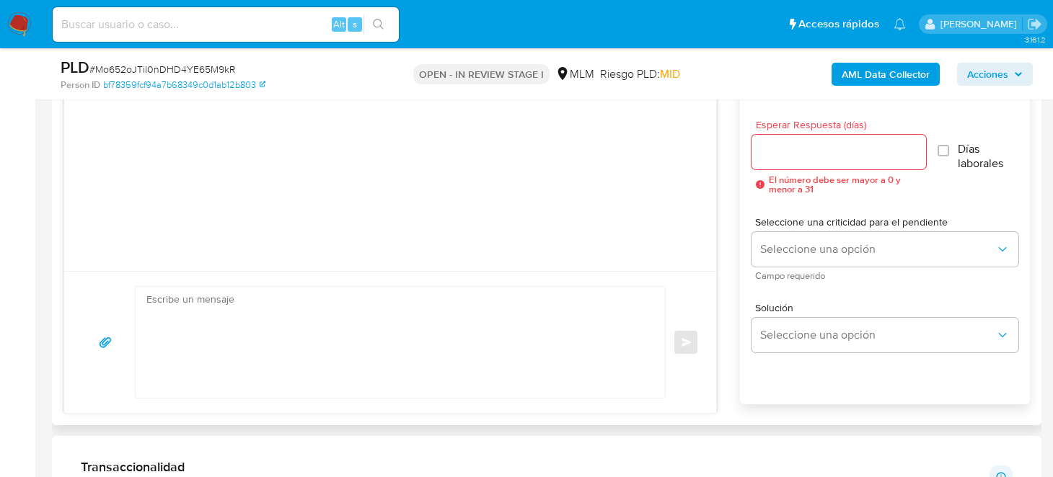
click at [487, 335] on textarea at bounding box center [396, 342] width 500 height 111
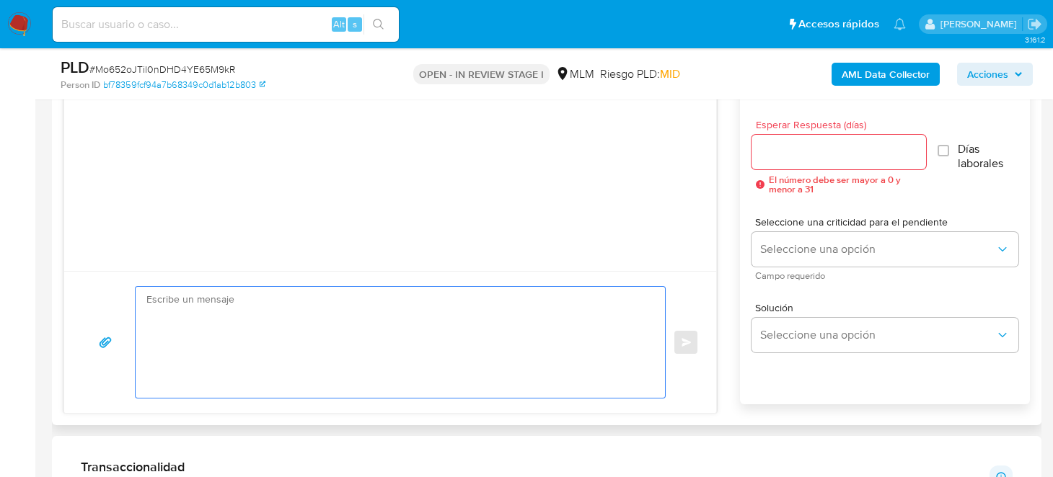
paste textarea "Estimado Cliente, Te comunicamos que de acuerdo con las políticas de control [P…"
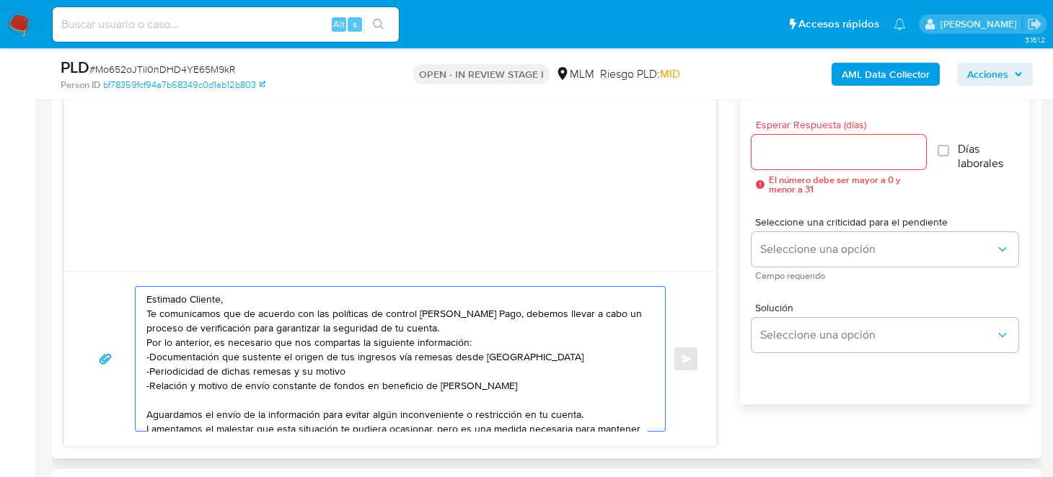
scroll to position [48, 0]
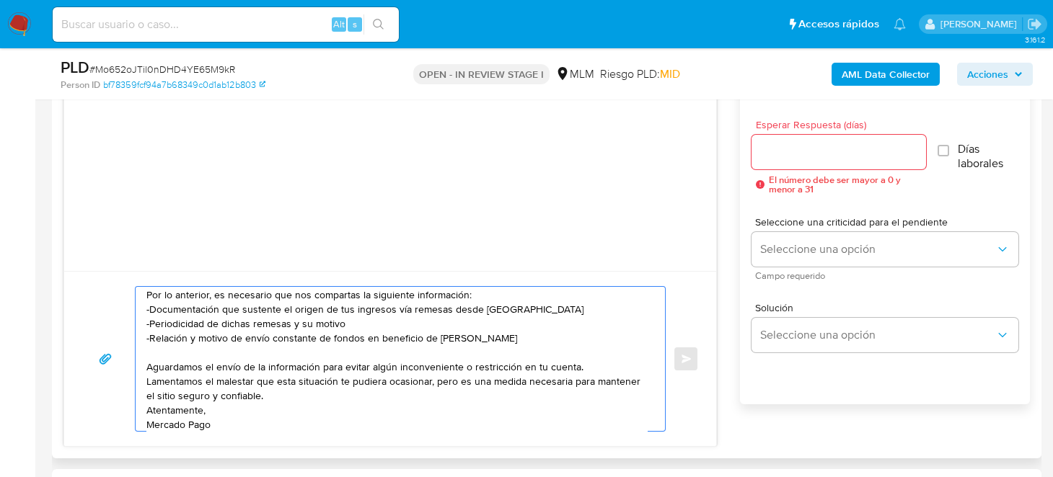
type textarea "Estimado Cliente, Te comunicamos que de acuerdo con las políticas de control de…"
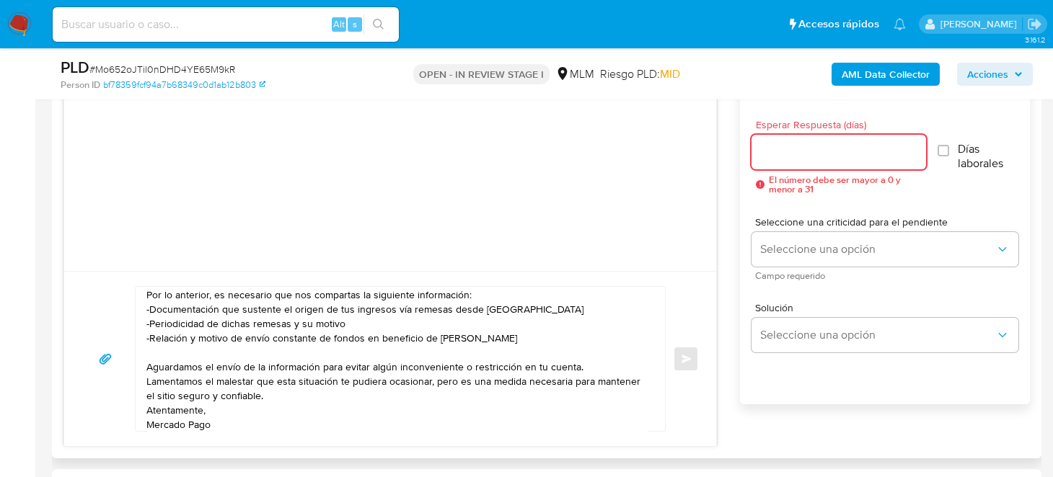
click at [885, 146] on input "Esperar Respuesta (días)" at bounding box center [838, 152] width 175 height 19
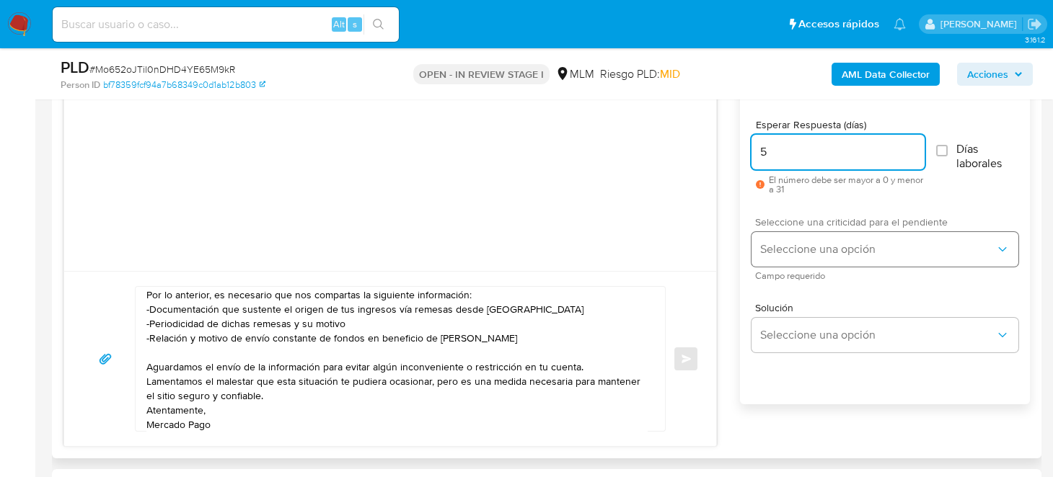
type input "5"
click at [883, 249] on span "Seleccione una opción" at bounding box center [877, 249] width 235 height 14
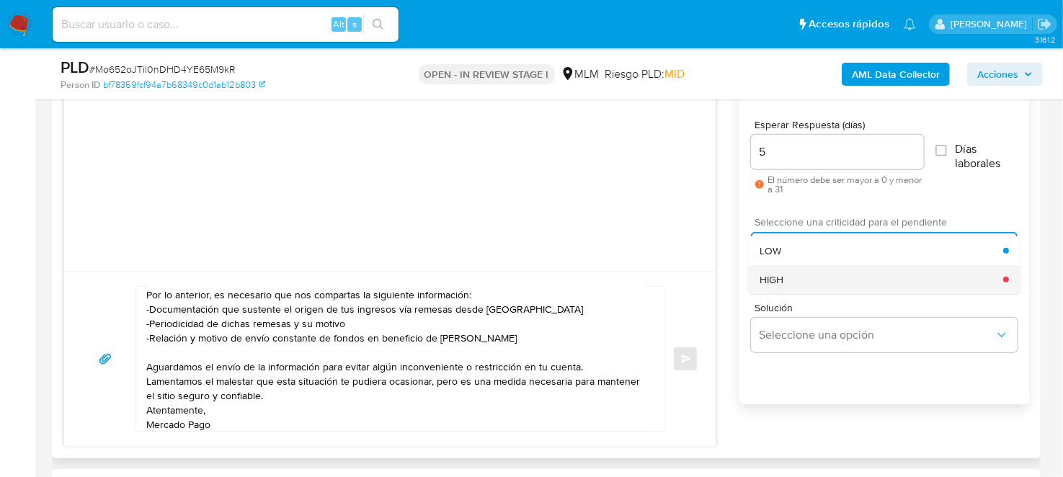
click at [834, 269] on div "HIGH" at bounding box center [882, 279] width 244 height 29
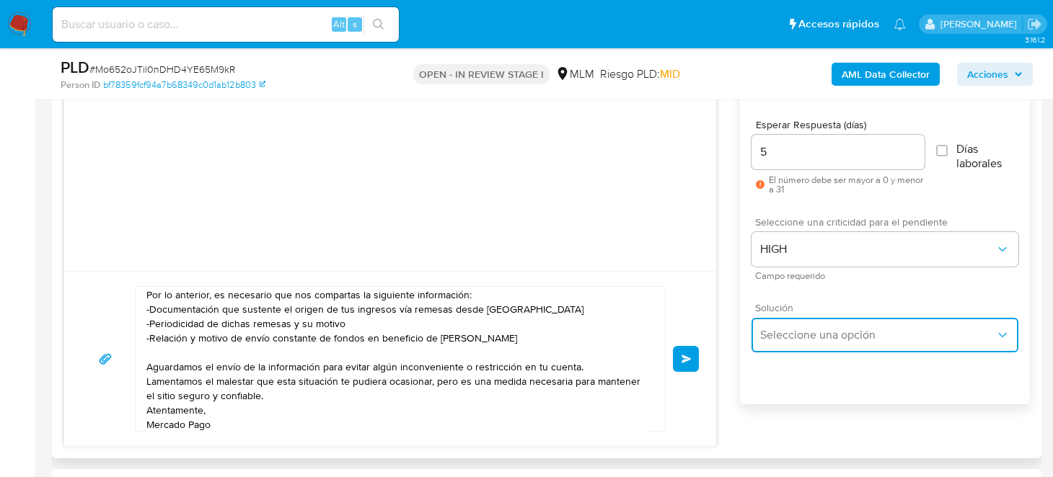
click at [816, 323] on button "Seleccione una opción" at bounding box center [884, 335] width 267 height 35
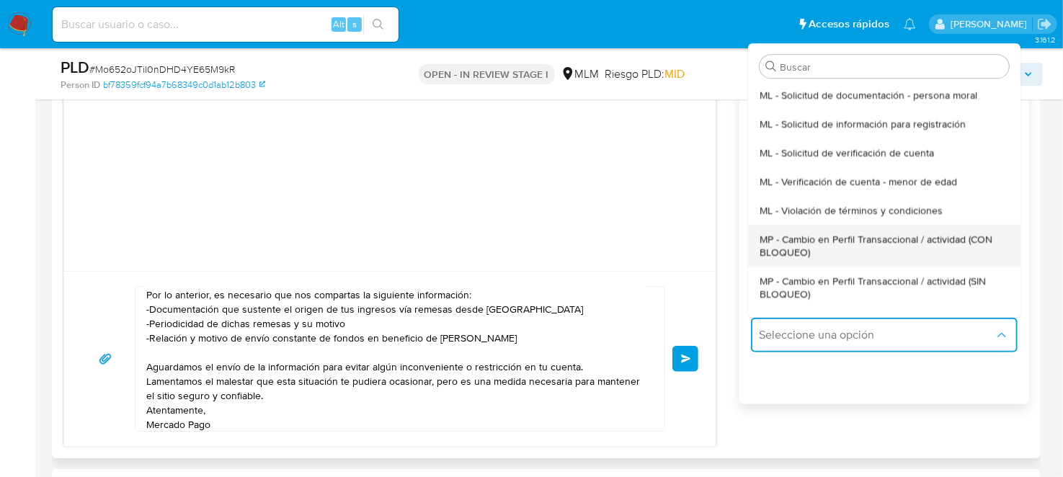
click at [841, 250] on span "MP - Cambio en Perfil Transaccional / actividad (CON BLOQUEO)" at bounding box center [884, 246] width 249 height 26
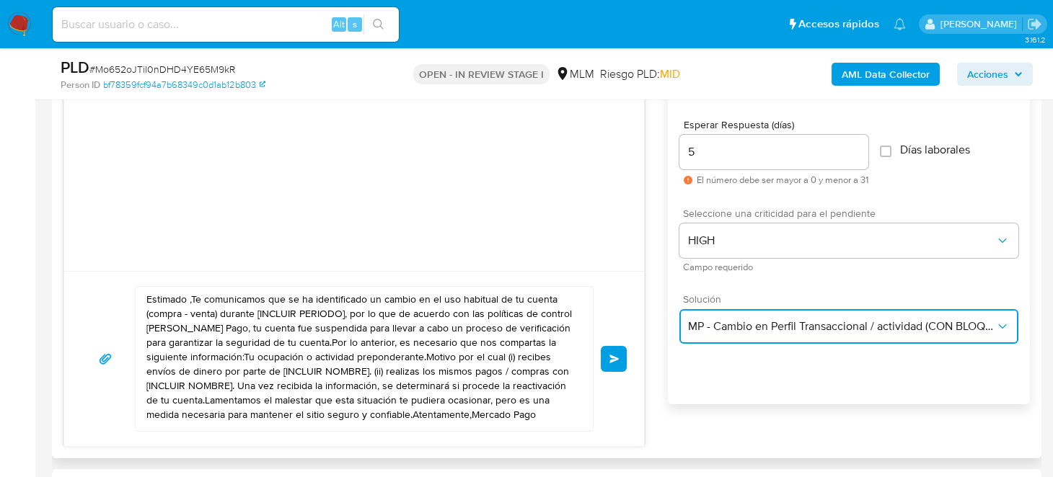
scroll to position [9, 0]
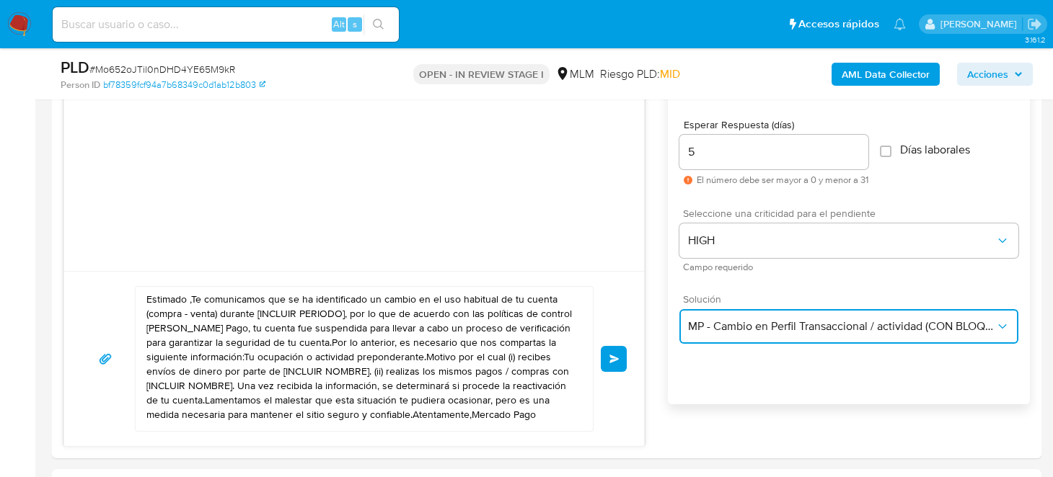
click at [751, 323] on span "MP - Cambio en Perfil Transaccional / actividad (CON BLOQUEO)" at bounding box center [841, 326] width 307 height 14
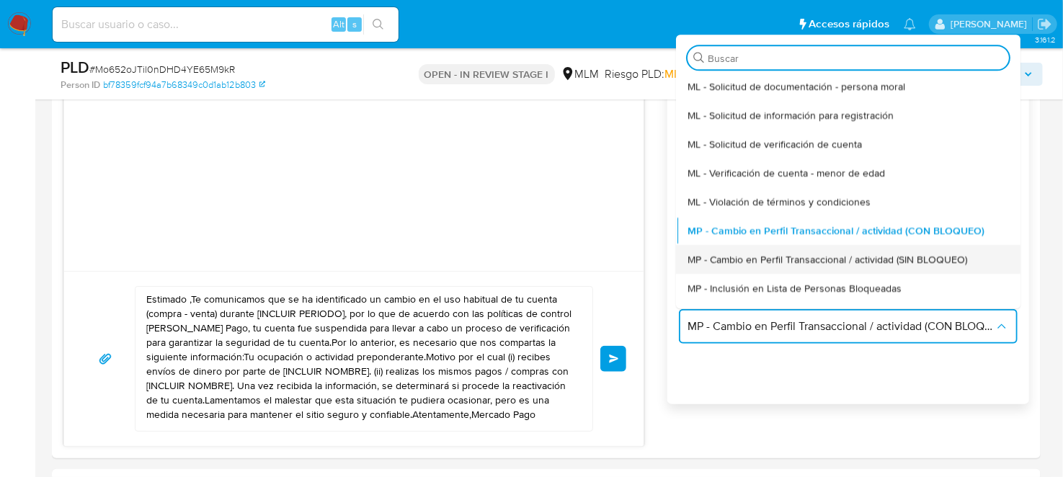
click at [846, 245] on div "MP - Cambio en Perfil Transaccional / actividad (SIN BLOQUEO)" at bounding box center [849, 259] width 322 height 29
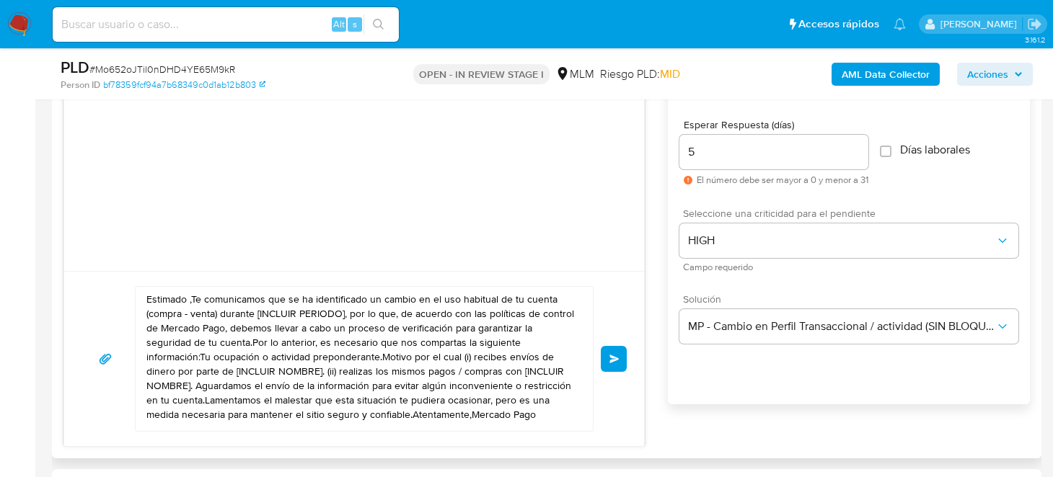
click at [207, 418] on textarea "Estimado ,Te comunicamos que se ha identificado un cambio en el uso habitual de…" at bounding box center [360, 359] width 428 height 144
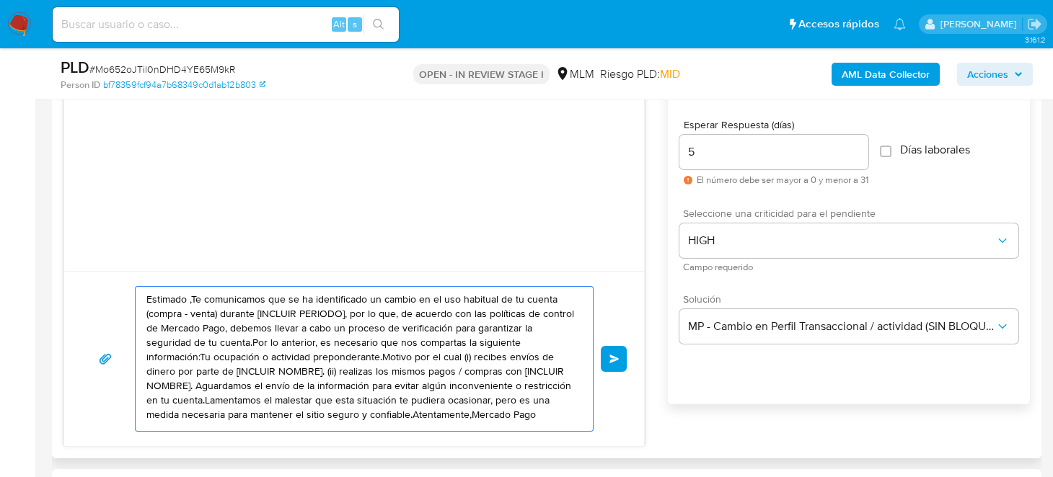
scroll to position [0, 0]
drag, startPoint x: 195, startPoint y: 420, endPoint x: 143, endPoint y: 275, distance: 153.5
click at [143, 275] on div "Estimado ,Te comunicamos que se ha identificado un cambio en el uso habitual de…" at bounding box center [354, 358] width 580 height 175
paste textarea "Cliente, Te comunicamos que de acuerdo con las políticas de control de Mercado …"
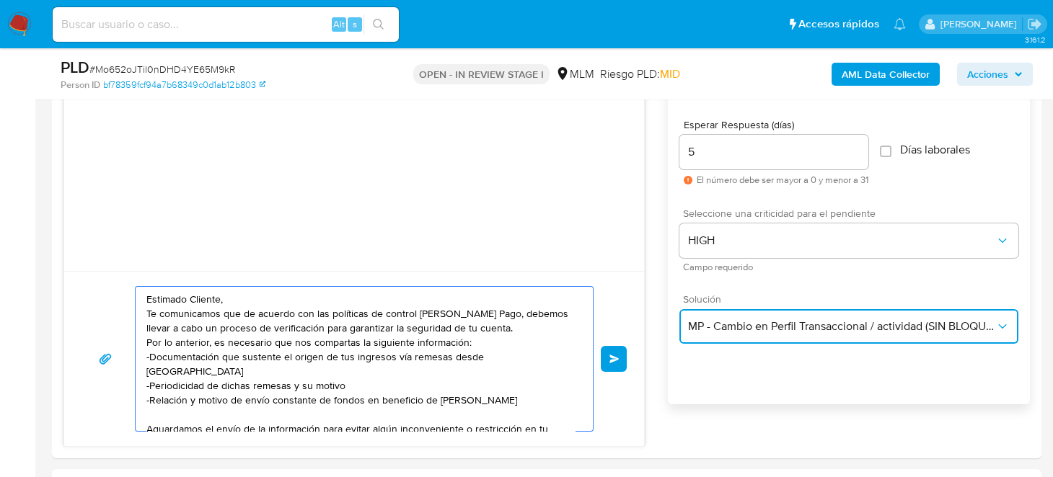
click at [709, 332] on button "MP - Cambio en Perfil Transaccional / actividad (SIN BLOQUEO)" at bounding box center [848, 326] width 339 height 35
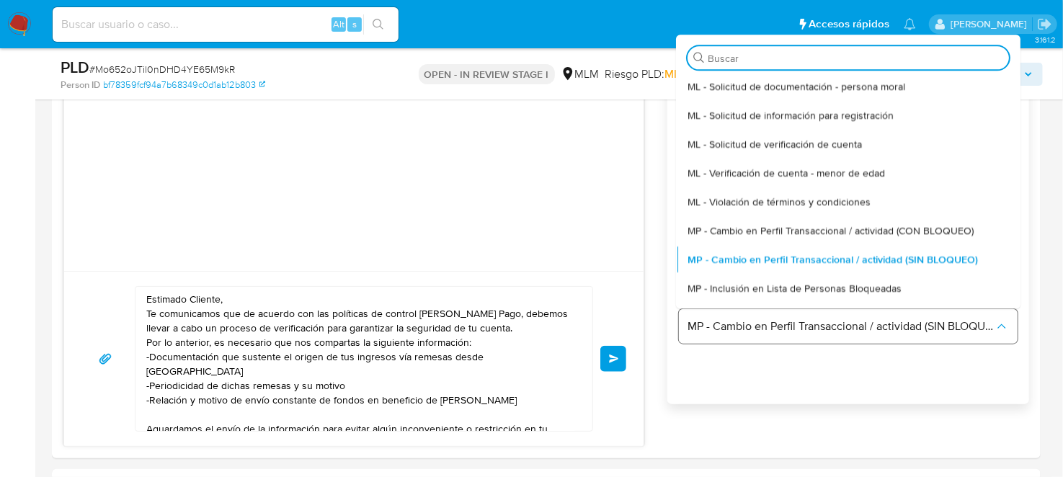
click at [709, 332] on button "MP - Cambio en Perfil Transaccional / actividad (SIN BLOQUEO)" at bounding box center [848, 326] width 339 height 35
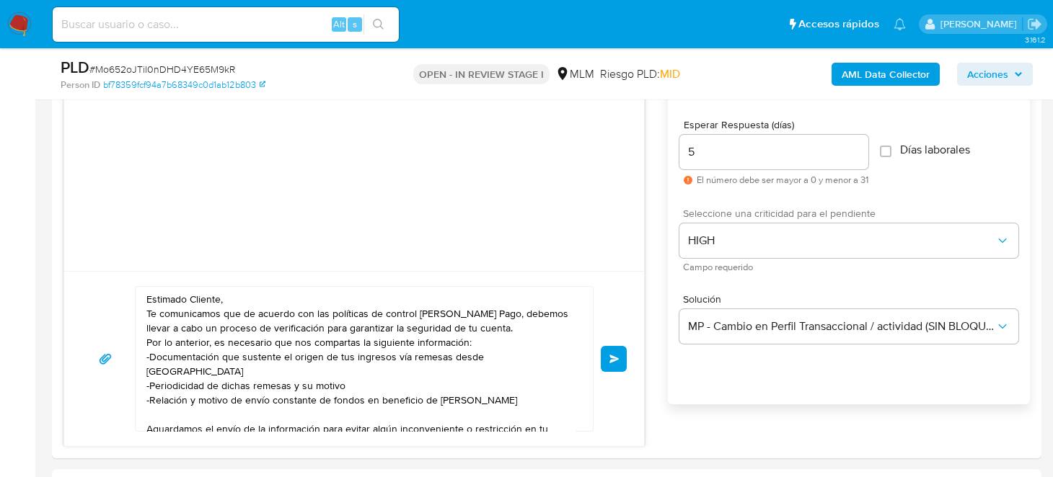
click at [342, 345] on textarea "Estimado Cliente, Te comunicamos que de acuerdo con las políticas de control de…" at bounding box center [360, 359] width 428 height 144
drag, startPoint x: 150, startPoint y: 353, endPoint x: 559, endPoint y: 384, distance: 410.7
click at [559, 384] on textarea "Estimado Cliente, Te comunicamos que de acuerdo con las políticas de control de…" at bounding box center [360, 359] width 428 height 144
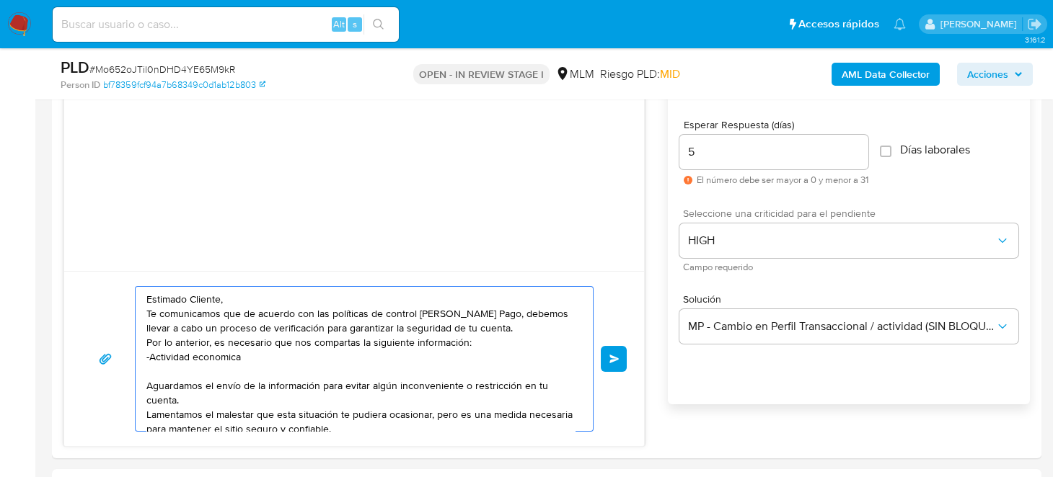
drag, startPoint x: 255, startPoint y: 359, endPoint x: 150, endPoint y: 357, distance: 105.3
click at [150, 357] on textarea "Estimado Cliente, Te comunicamos que de acuerdo con las políticas de control de…" at bounding box center [360, 359] width 428 height 144
click at [381, 361] on textarea "Estimado Cliente, Te comunicamos que de acuerdo con las políticas de control de…" at bounding box center [360, 359] width 428 height 144
click at [384, 359] on textarea "Estimado Cliente, Te comunicamos que de acuerdo con las políticas de control de…" at bounding box center [360, 359] width 428 height 144
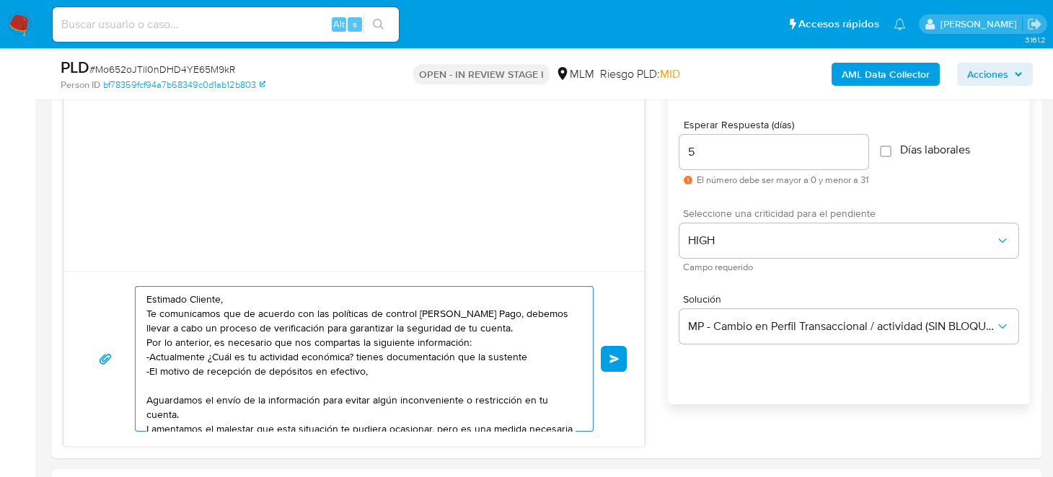
click at [161, 353] on textarea "Estimado Cliente, Te comunicamos que de acuerdo con las políticas de control de…" at bounding box center [360, 359] width 428 height 144
drag, startPoint x: 151, startPoint y: 356, endPoint x: 382, endPoint y: 372, distance: 231.2
click at [382, 372] on textarea "Estimado Cliente, Te comunicamos que de acuerdo con las políticas de control de…" at bounding box center [360, 359] width 428 height 144
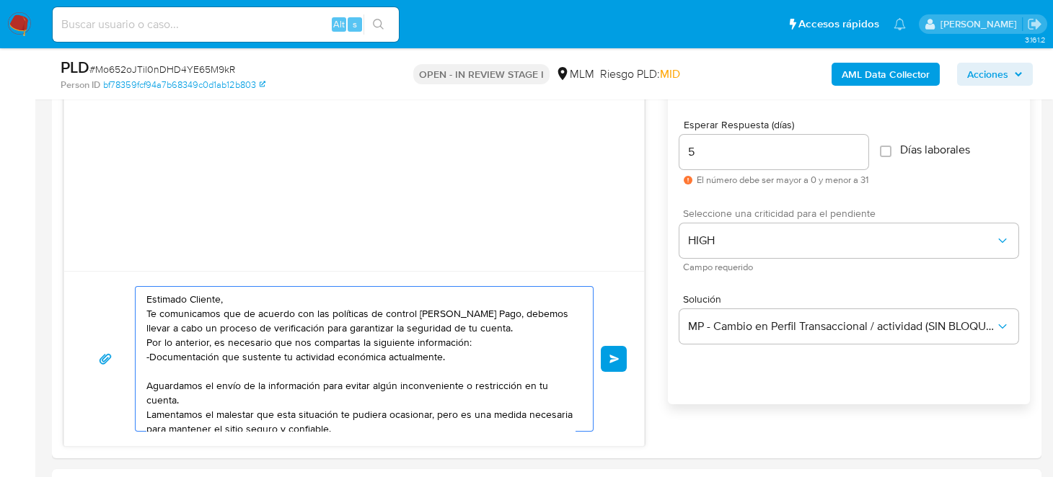
click at [455, 347] on textarea "Estimado Cliente, Te comunicamos que de acuerdo con las políticas de control de…" at bounding box center [360, 359] width 428 height 144
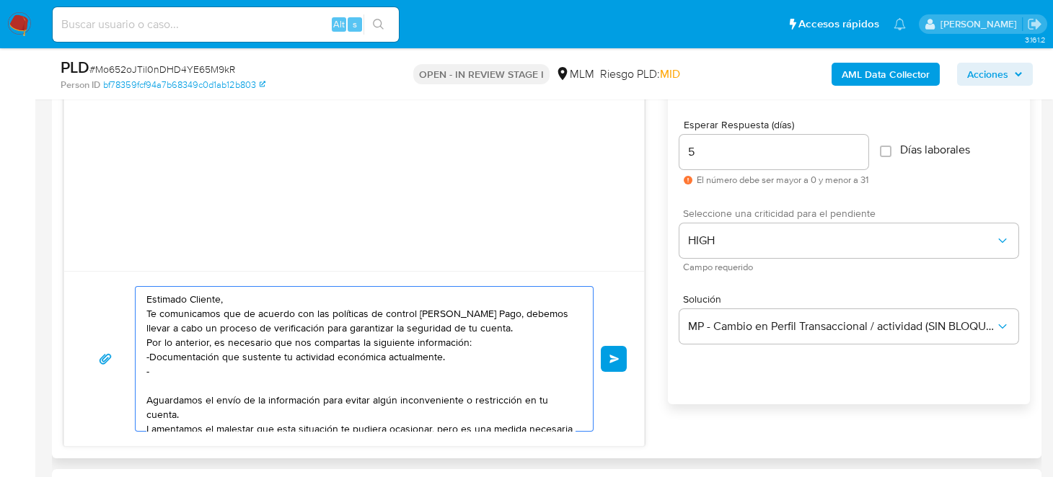
click at [231, 337] on textarea "Estimado Cliente, Te comunicamos que de acuerdo con las políticas de control de…" at bounding box center [360, 359] width 428 height 144
click at [234, 342] on textarea "Estimado Cliente, Te comunicamos que de acuerdo con las políticas de control de…" at bounding box center [360, 359] width 428 height 144
click at [353, 384] on textarea "Estimado Cliente, Te comunicamos que de acuerdo con las políticas de control de…" at bounding box center [360, 359] width 428 height 144
click at [345, 368] on textarea "Estimado Cliente, Te comunicamos que de acuerdo con las políticas de control de…" at bounding box center [360, 359] width 428 height 144
click at [278, 368] on textarea "Estimado Cliente, Te comunicamos que de acuerdo con las políticas de control de…" at bounding box center [360, 359] width 428 height 144
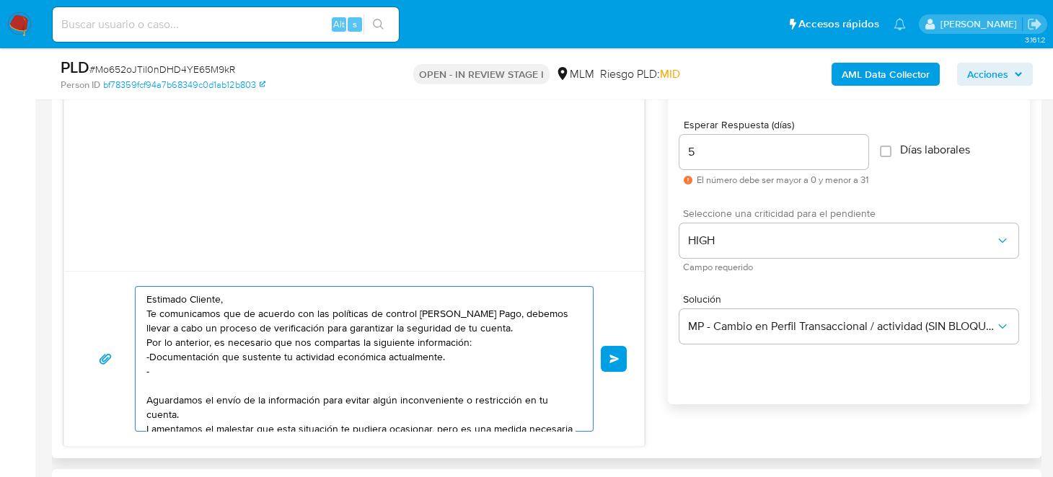
click at [296, 368] on textarea "Estimado Cliente, Te comunicamos que de acuerdo con las políticas de control de…" at bounding box center [360, 359] width 428 height 144
click at [381, 370] on textarea "Estimado Cliente, Te comunicamos que de acuerdo con las políticas de control de…" at bounding box center [360, 359] width 428 height 144
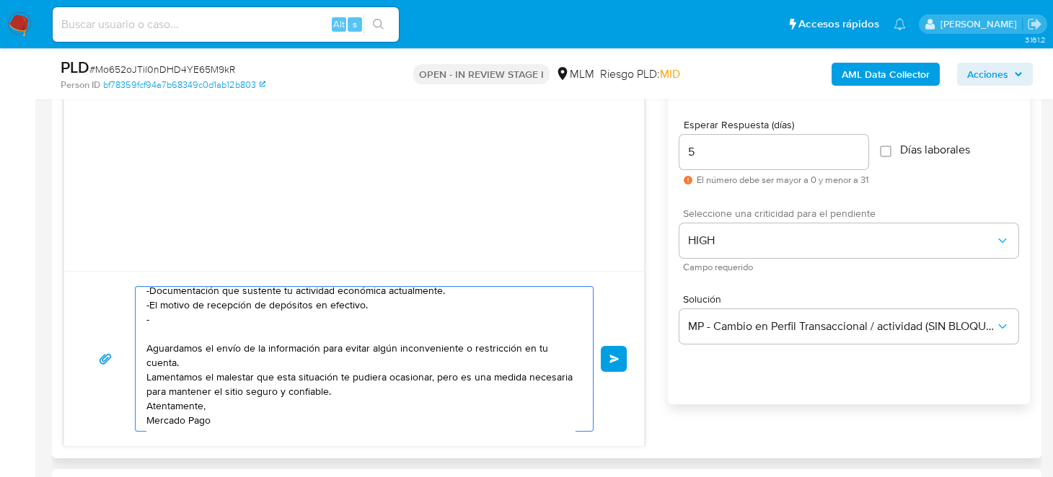
scroll to position [865, 0]
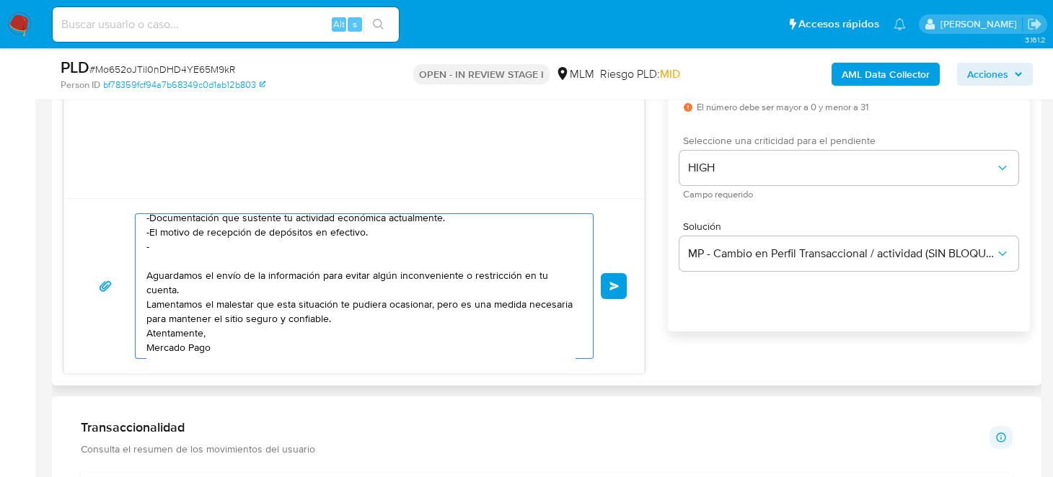
click at [256, 349] on textarea "Estimado Cliente, Te comunicamos que de acuerdo con las políticas de control de…" at bounding box center [360, 286] width 428 height 144
paste textarea "Estimado Cliente, Te comunicamos que de acuerdo con las políticas de control de…"
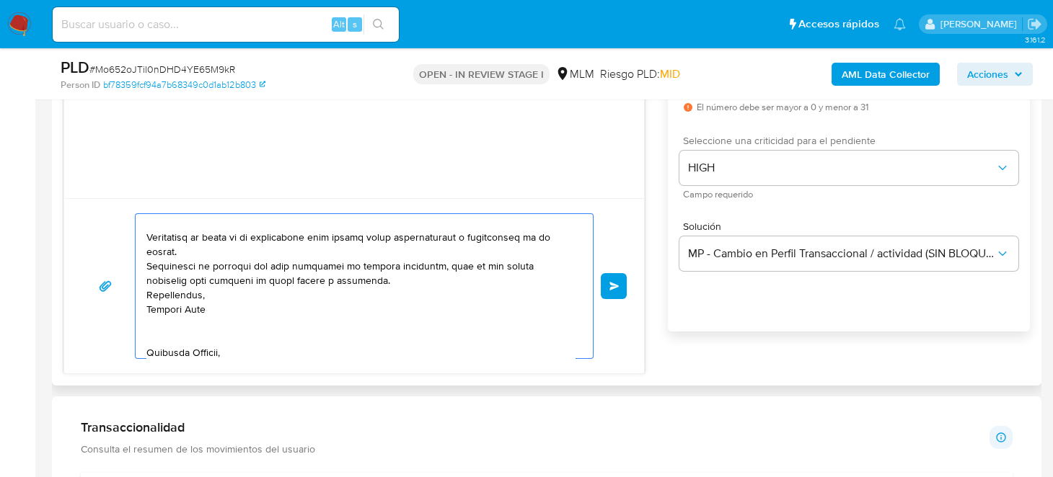
scroll to position [133, 0]
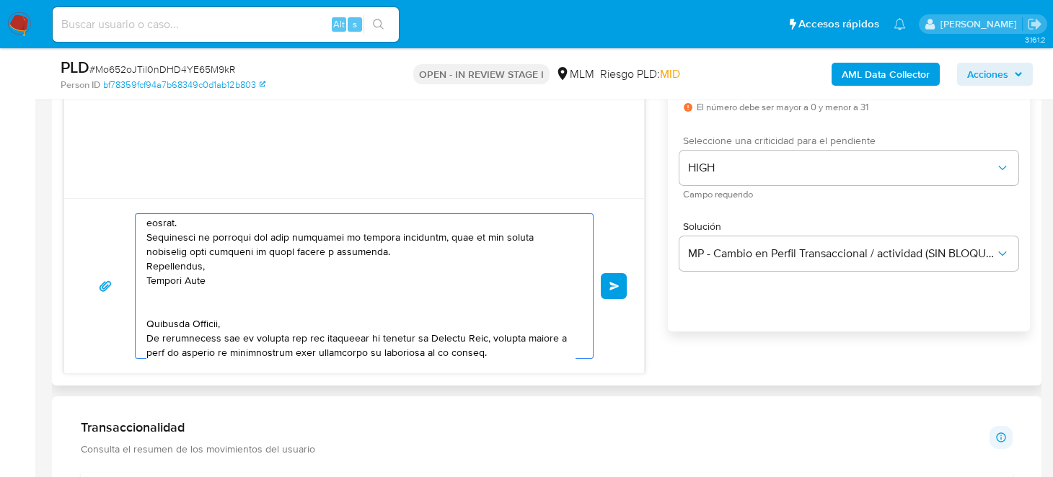
drag, startPoint x: 218, startPoint y: 345, endPoint x: 141, endPoint y: 304, distance: 88.4
click at [141, 304] on div at bounding box center [361, 286] width 450 height 144
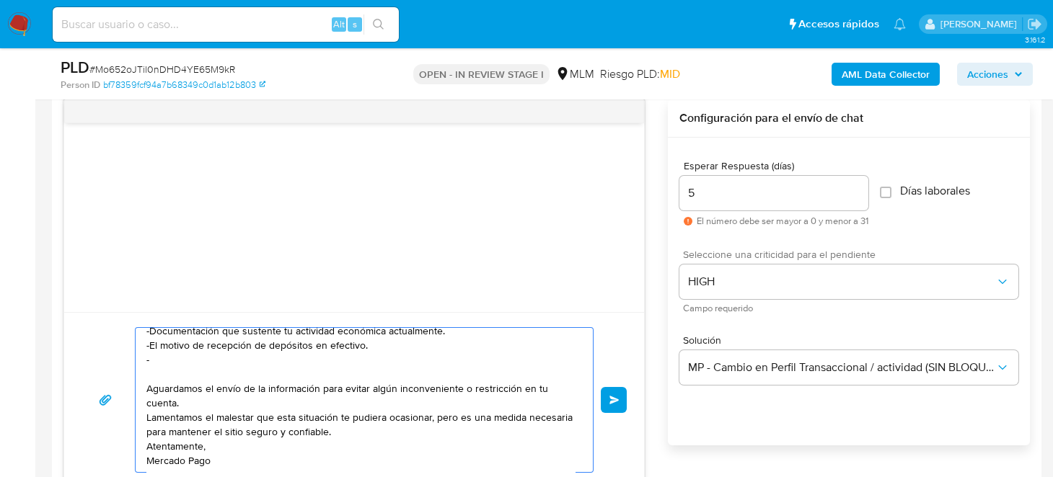
scroll to position [720, 0]
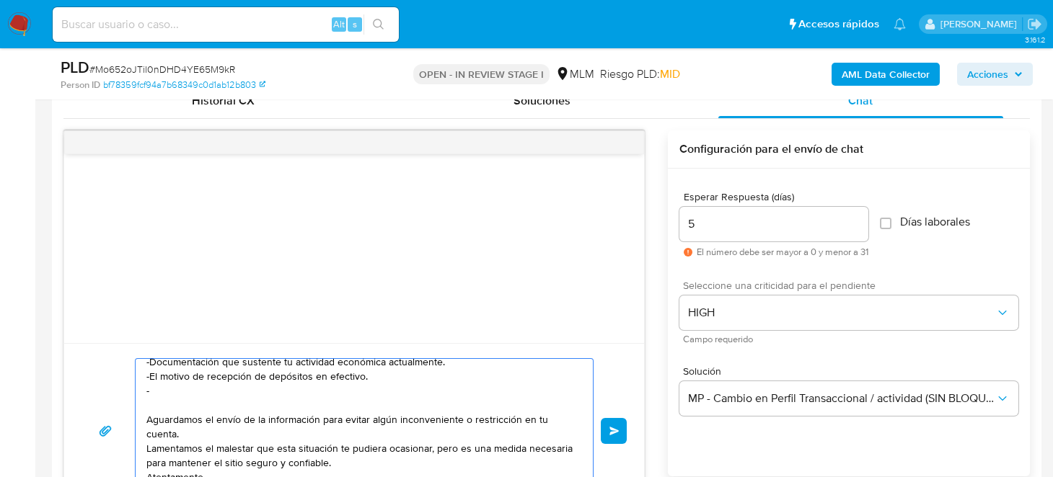
click at [380, 372] on textarea "Estimado Cliente, Te comunicamos que de acuerdo con las políticas de control de…" at bounding box center [360, 431] width 428 height 144
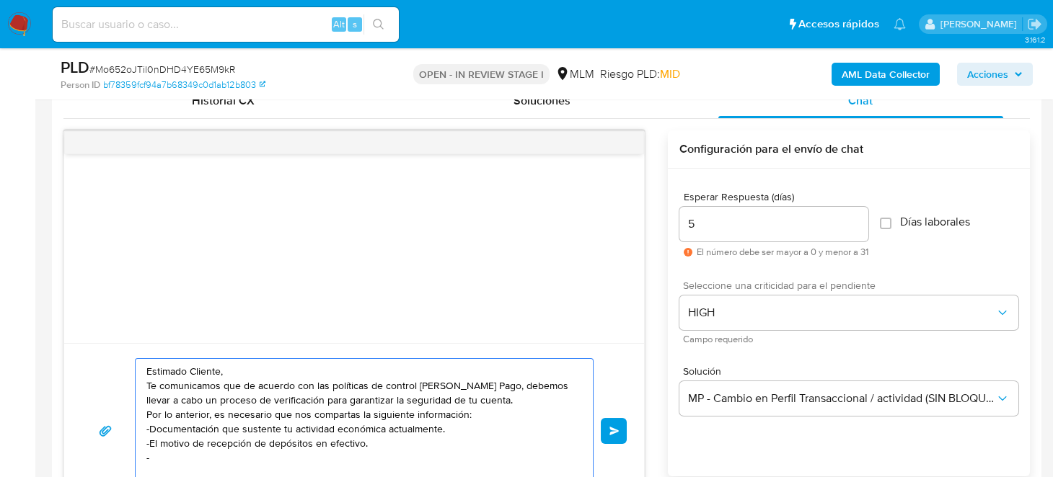
scroll to position [66, 0]
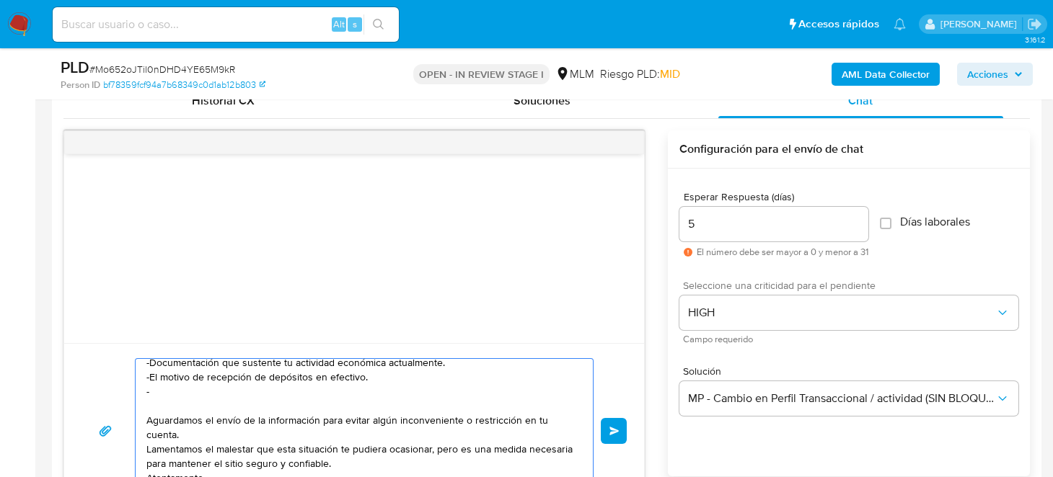
click at [200, 387] on textarea "Estimado Cliente, Te comunicamos que de acuerdo con las políticas de control de…" at bounding box center [360, 431] width 428 height 144
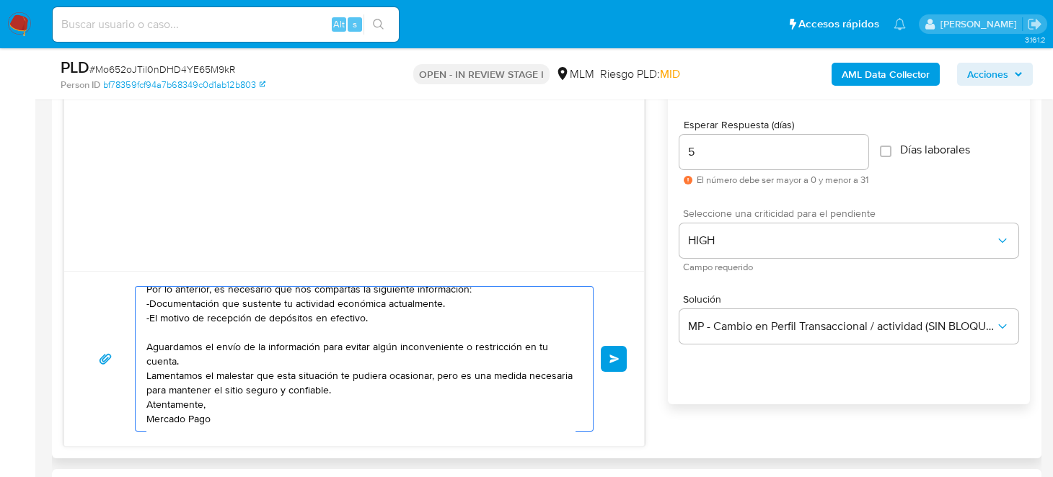
scroll to position [53, 0]
click at [200, 314] on textarea "Estimado Cliente, Te comunicamos que de acuerdo con las políticas de control de…" at bounding box center [360, 359] width 428 height 144
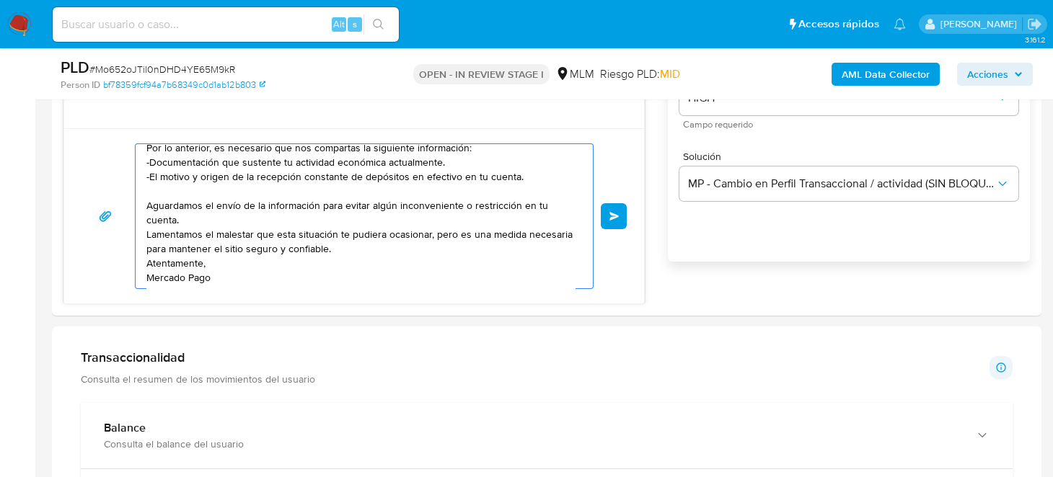
scroll to position [937, 0]
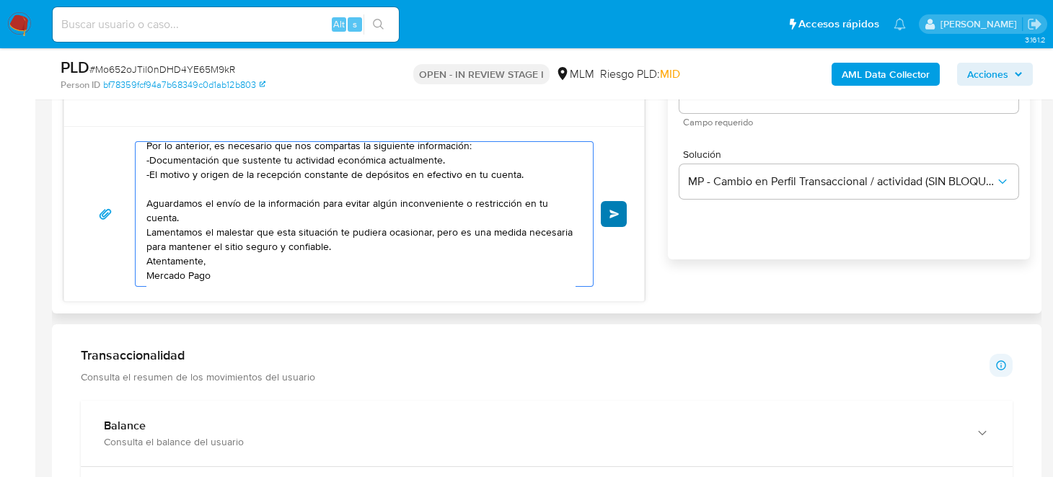
type textarea "Estimado Cliente, Te comunicamos que de acuerdo con las políticas de control de…"
click at [616, 213] on span "Enviar" at bounding box center [614, 214] width 10 height 9
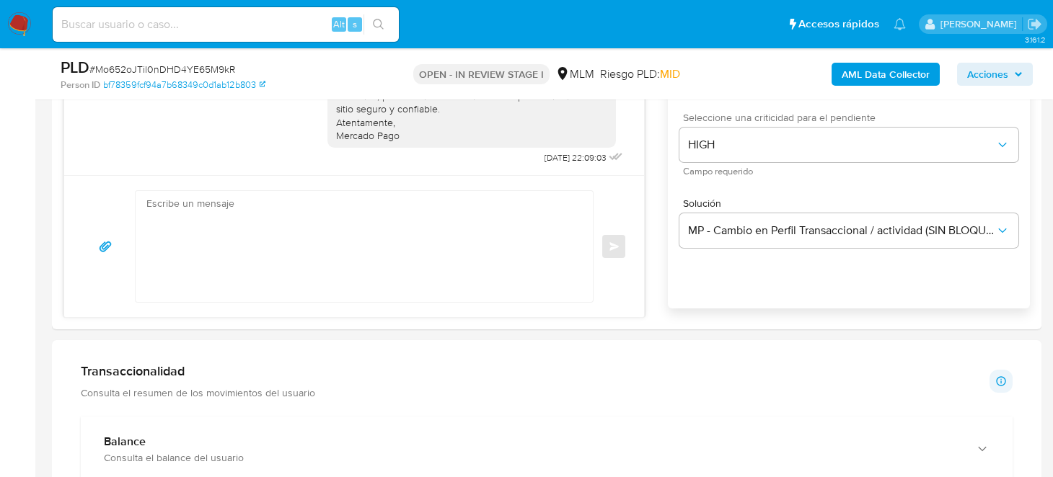
scroll to position [865, 0]
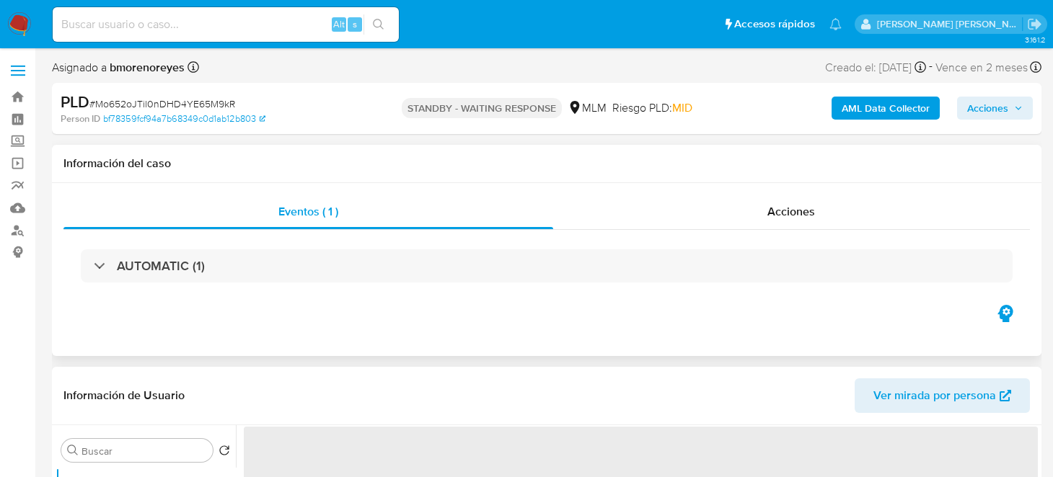
select select "10"
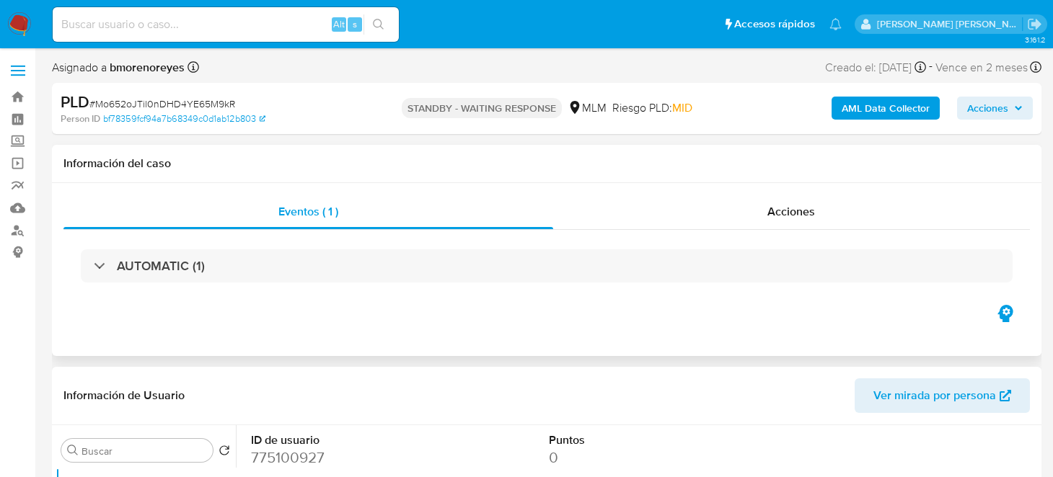
drag, startPoint x: 14, startPoint y: 22, endPoint x: 128, endPoint y: 22, distance: 113.9
click at [14, 22] on img at bounding box center [19, 24] width 25 height 25
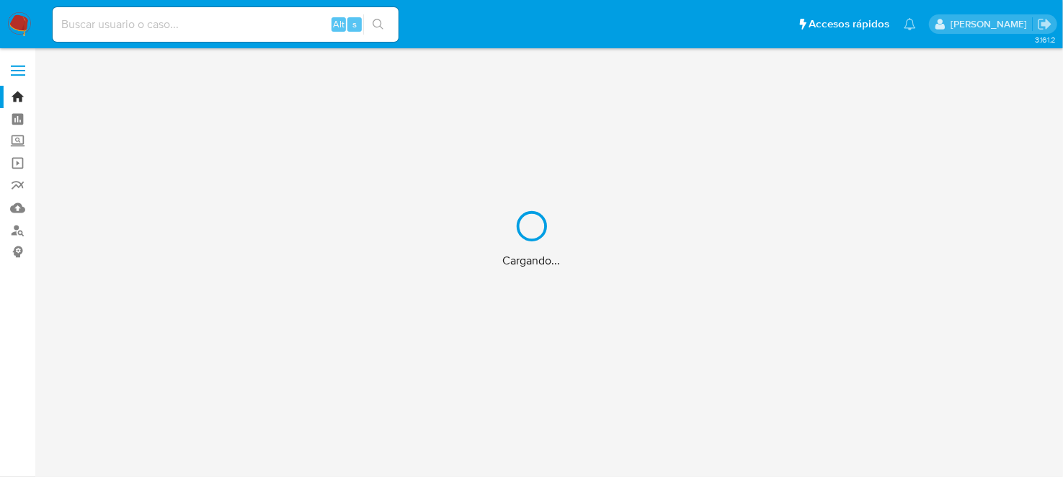
click at [169, 25] on div "Cargando..." at bounding box center [531, 238] width 1063 height 477
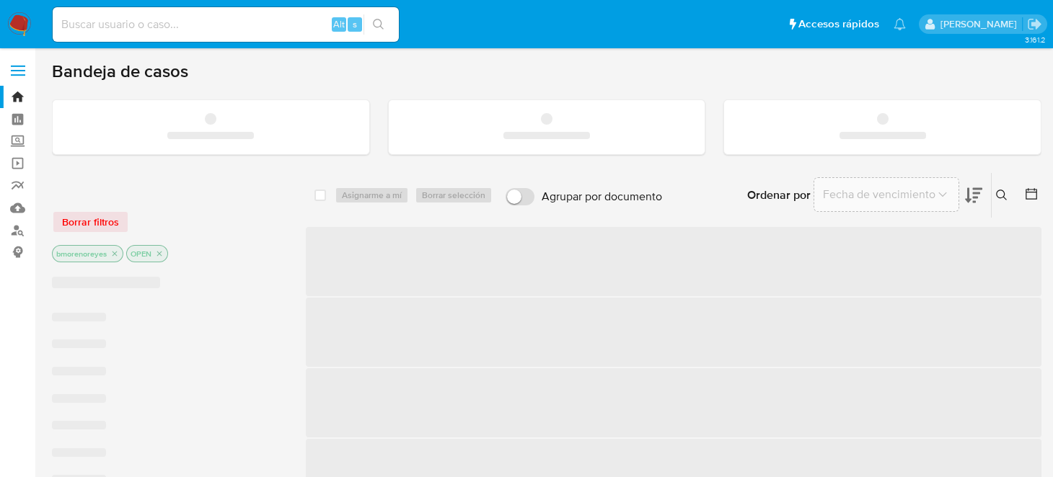
click at [214, 32] on input at bounding box center [226, 24] width 346 height 19
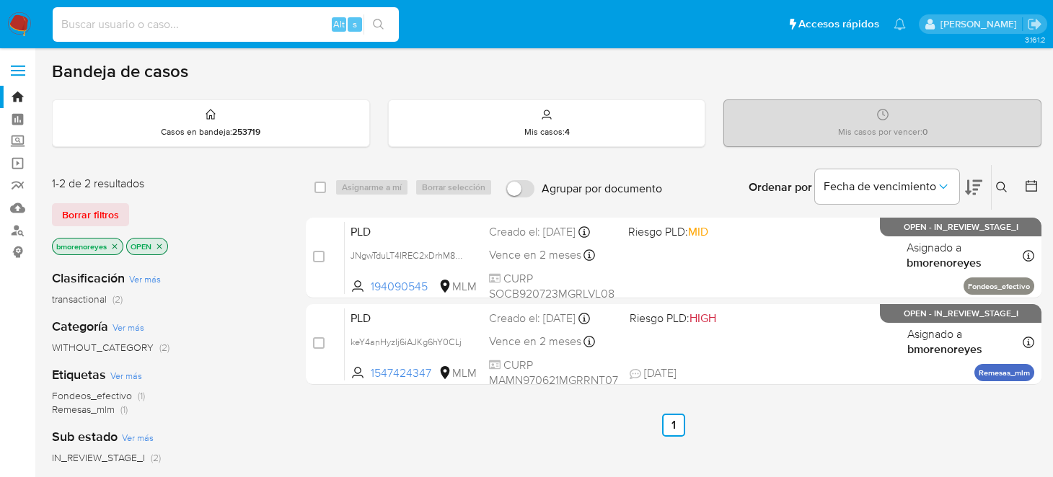
paste input "774700963"
type input "774700963"
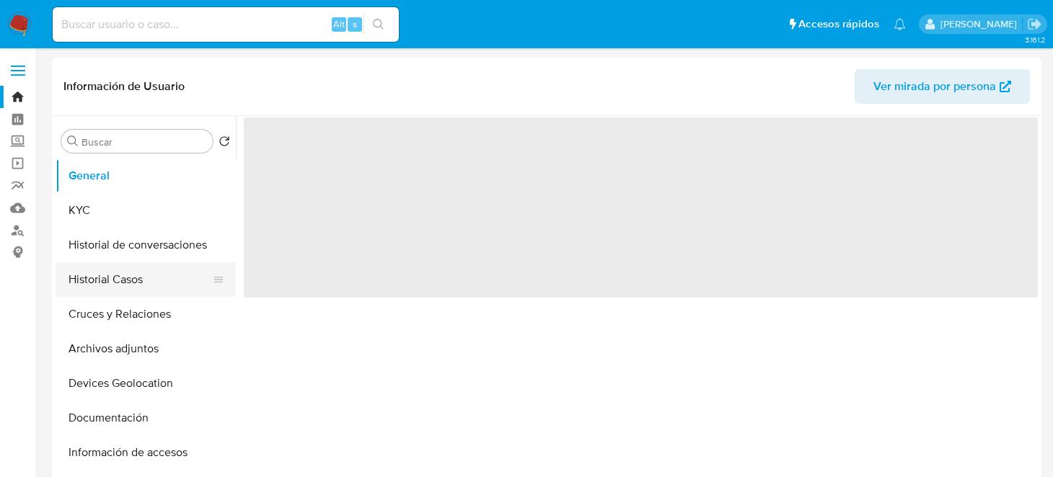
select select "10"
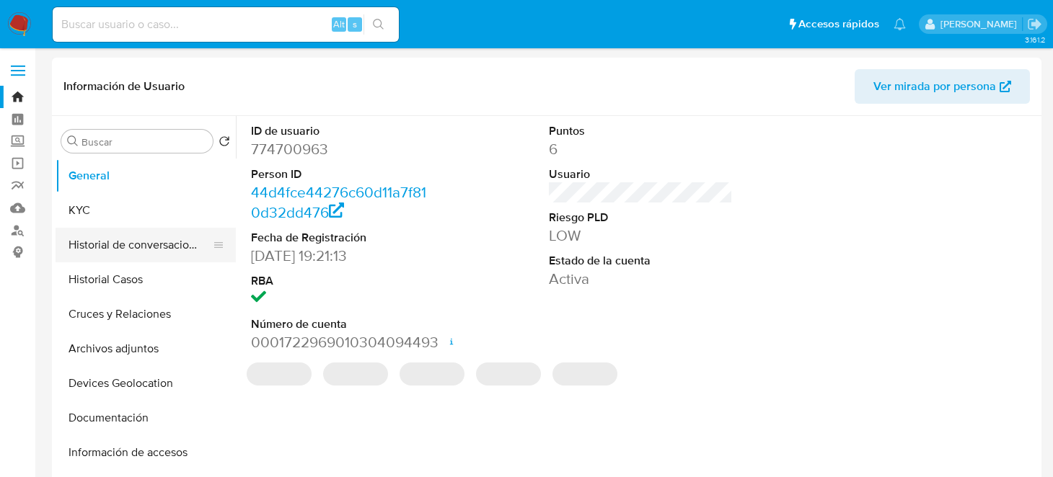
click at [155, 255] on button "Historial de conversaciones" at bounding box center [140, 245] width 169 height 35
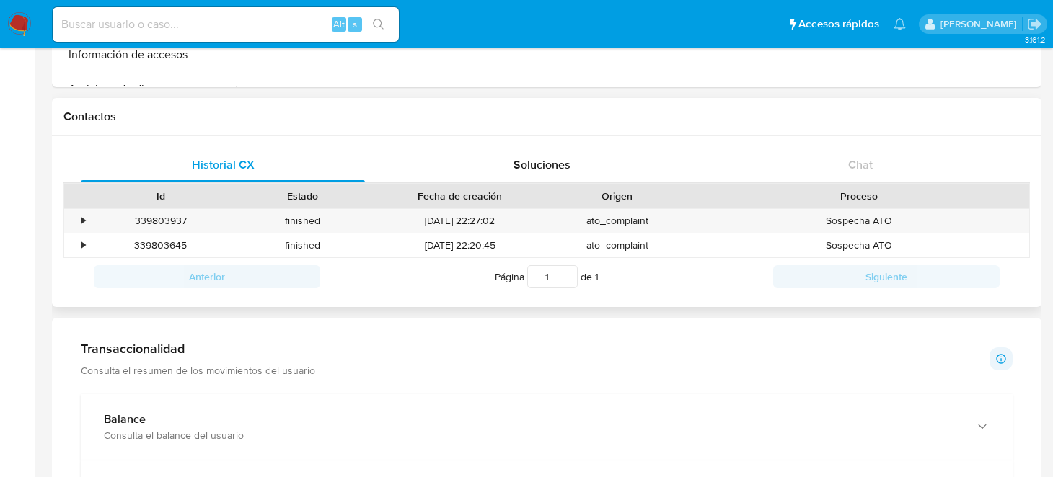
scroll to position [360, 0]
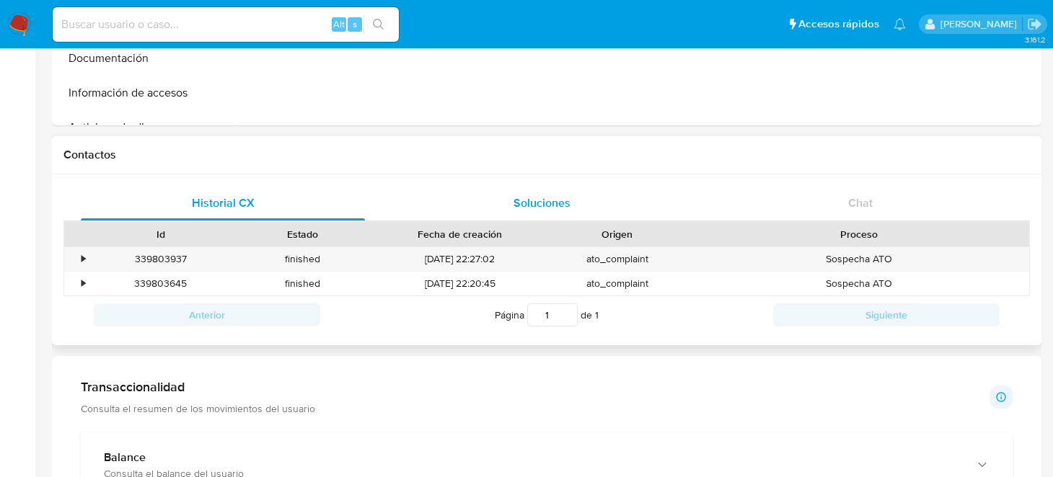
click at [541, 200] on span "Soluciones" at bounding box center [541, 203] width 57 height 17
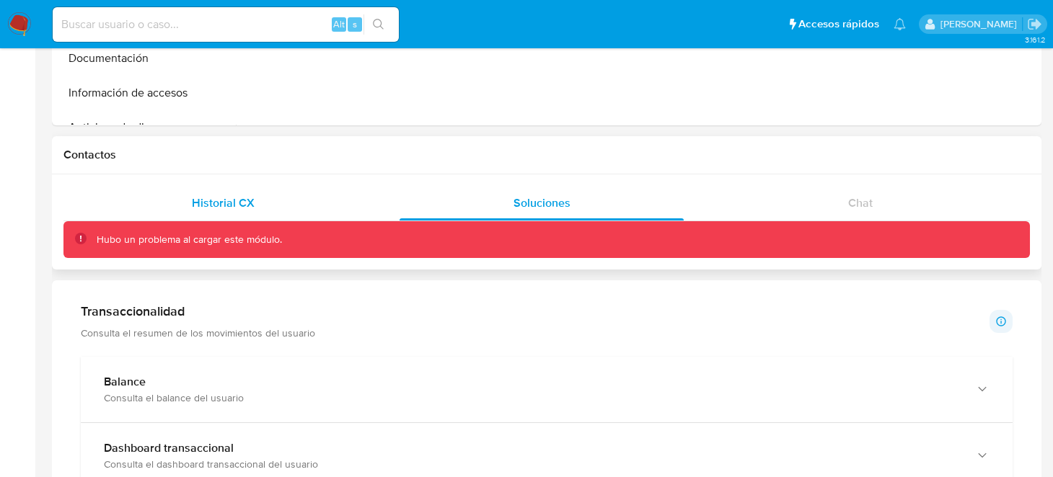
click at [239, 203] on span "Historial CX" at bounding box center [223, 203] width 63 height 17
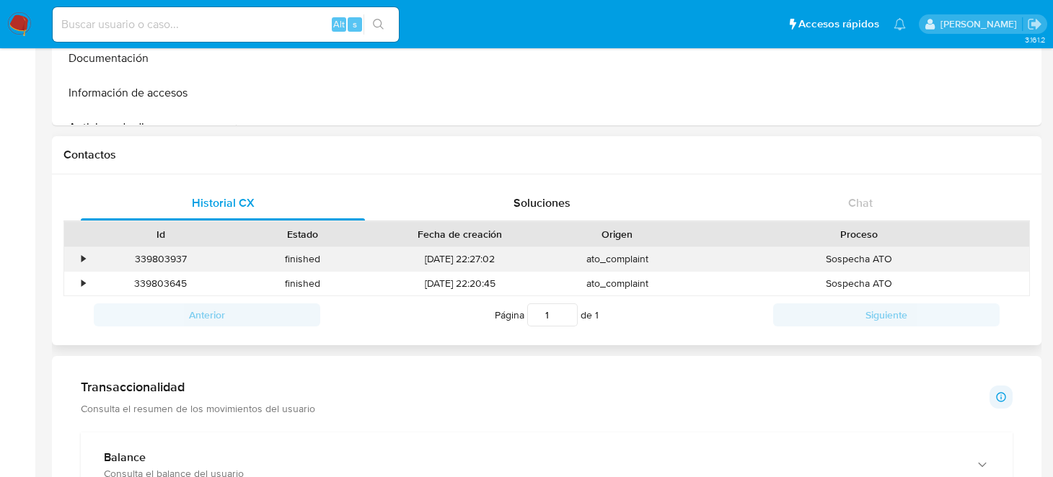
click at [210, 258] on div "339803937" at bounding box center [160, 259] width 142 height 24
click at [83, 259] on div "•" at bounding box center [83, 259] width 4 height 14
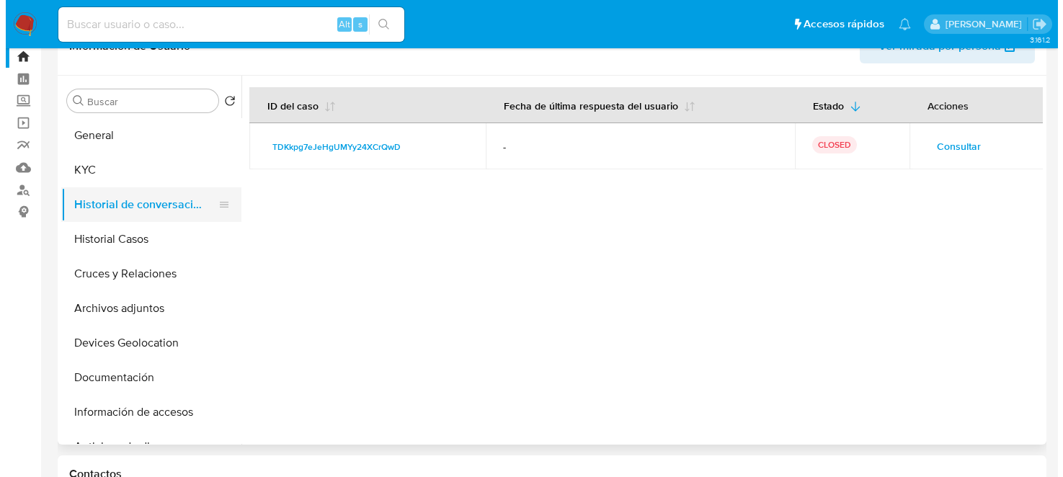
scroll to position [0, 0]
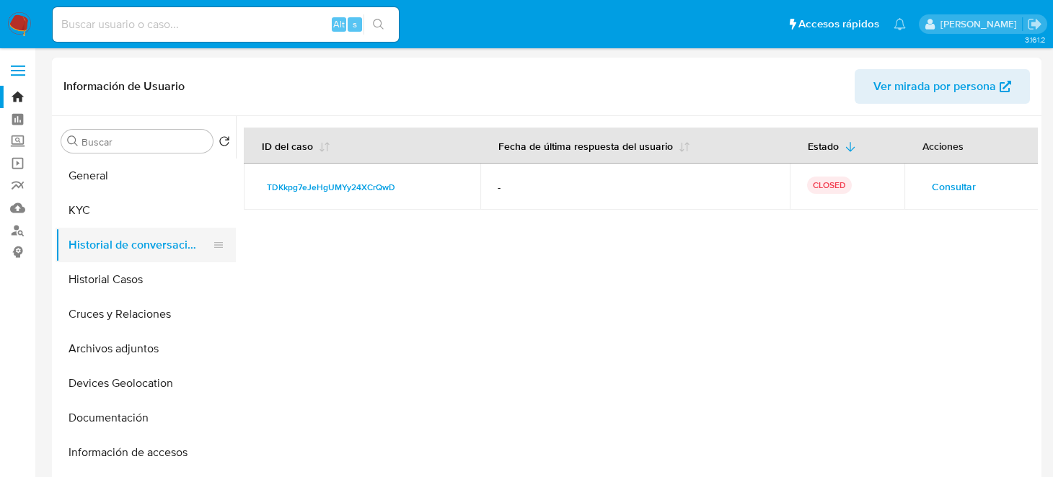
click at [138, 253] on button "Historial de conversaciones" at bounding box center [140, 245] width 169 height 35
click at [947, 189] on span "Consultar" at bounding box center [953, 187] width 44 height 20
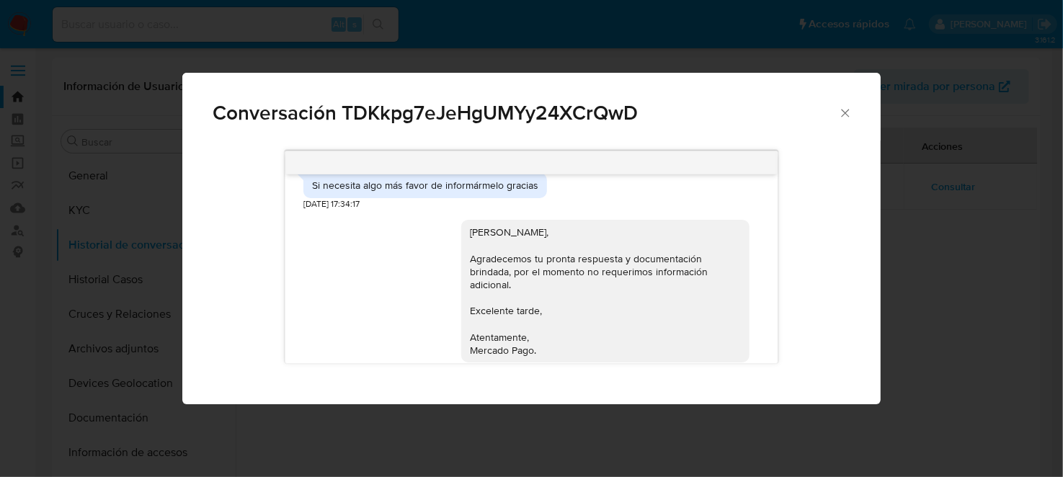
scroll to position [792, 0]
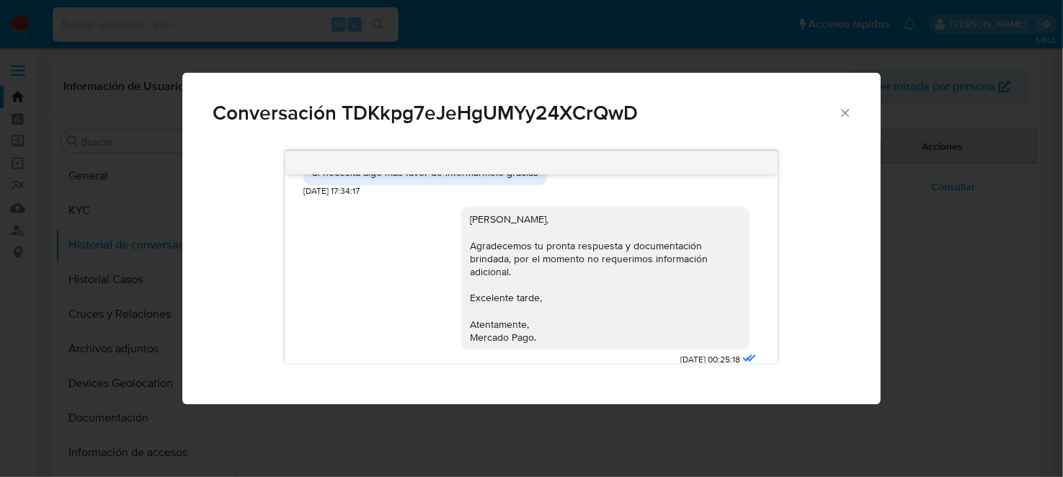
drag, startPoint x: 525, startPoint y: 321, endPoint x: 461, endPoint y: 204, distance: 133.3
click at [470, 213] on div "Estimado Rodrigo, Agradecemos tu pronta respuesta y documentación brindada, por…" at bounding box center [605, 278] width 271 height 131
copy div "Estimado Rodrigo, Agradecemos tu pronta respuesta y documentación brindada, por…"
click at [828, 216] on div "12/12/2024 03:18:42 Yucila López Méndez es mi mujer y trabajo acá en los en una…" at bounding box center [532, 258] width 638 height 234
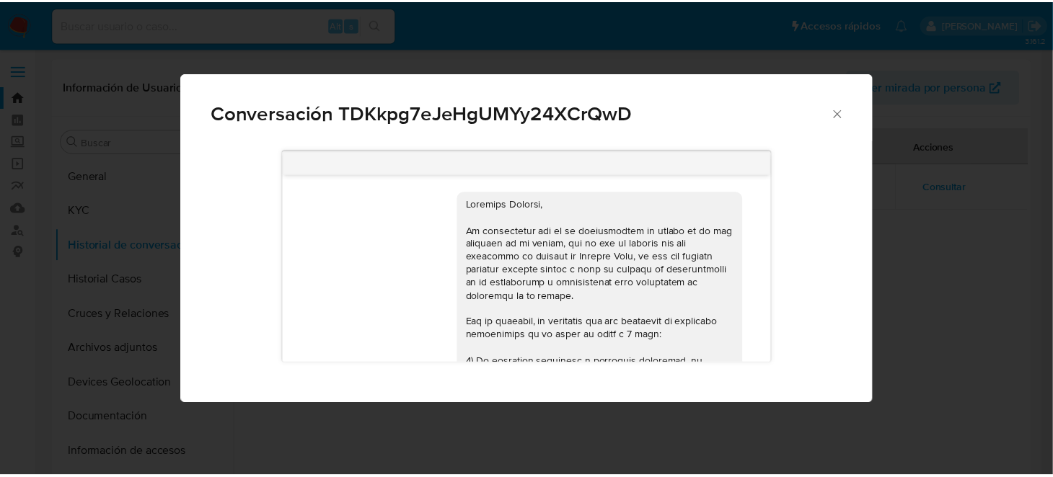
scroll to position [0, 0]
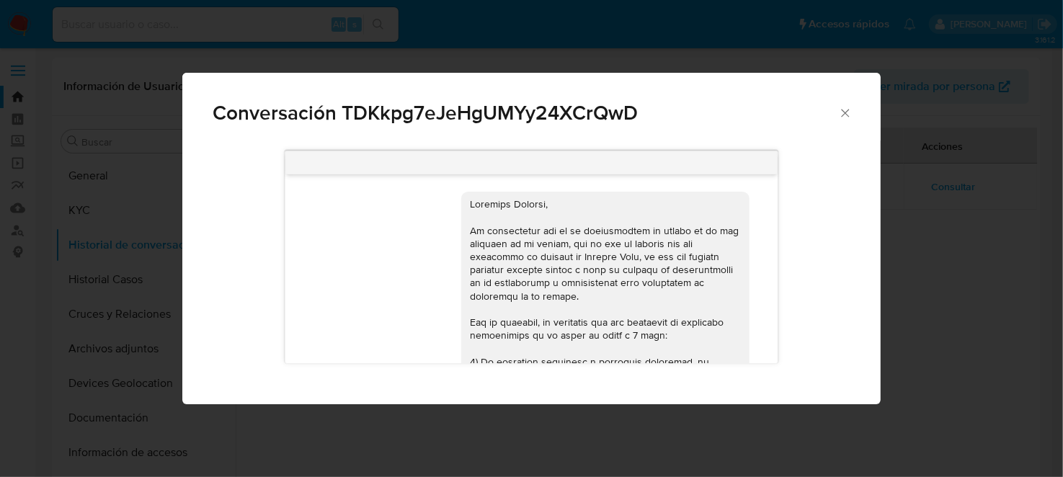
click at [842, 107] on icon "Cerrar" at bounding box center [845, 113] width 14 height 14
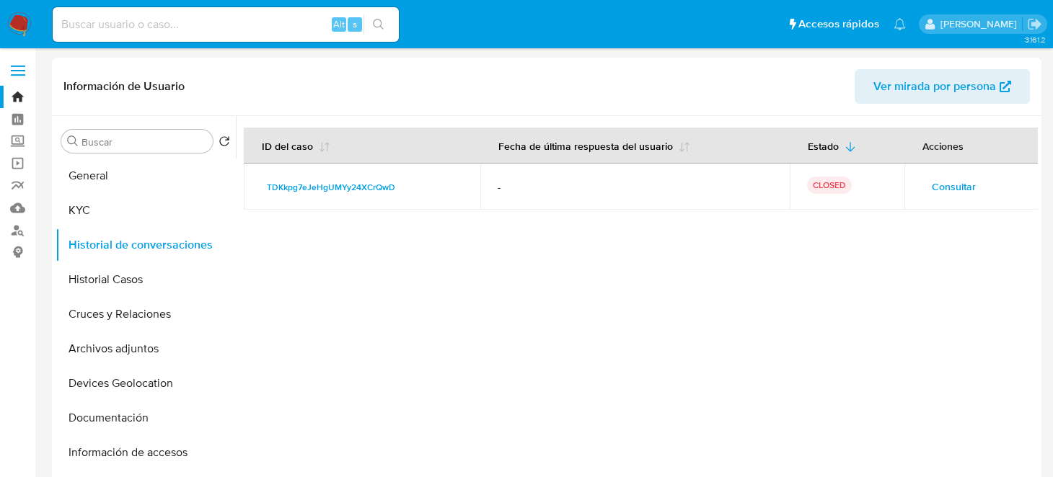
click at [350, 285] on div at bounding box center [637, 300] width 802 height 369
drag, startPoint x: 9, startPoint y: 23, endPoint x: 40, endPoint y: 32, distance: 32.9
click at [9, 23] on img at bounding box center [19, 24] width 25 height 25
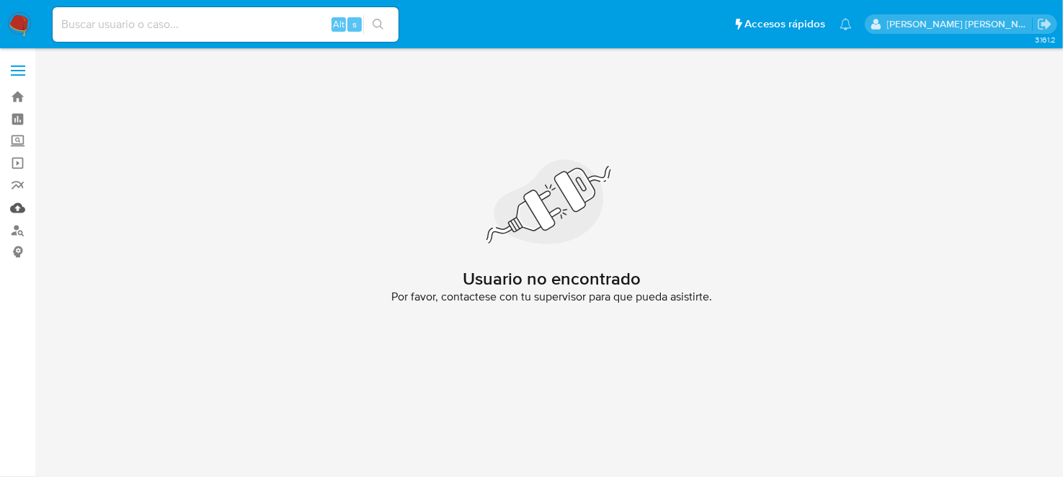
click at [20, 208] on link "Mulan" at bounding box center [86, 208] width 172 height 22
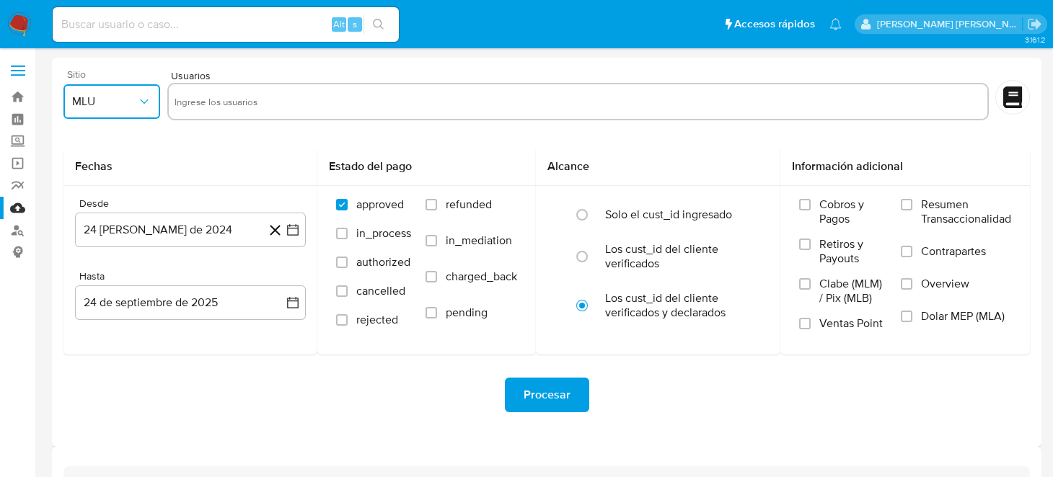
click at [154, 97] on button "MLU" at bounding box center [111, 101] width 97 height 35
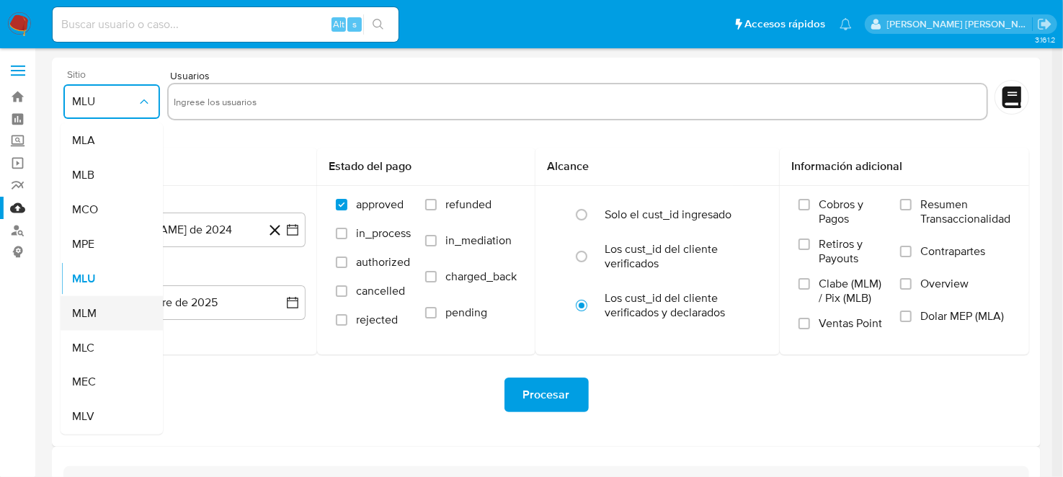
click at [90, 318] on span "MLM" at bounding box center [84, 313] width 25 height 14
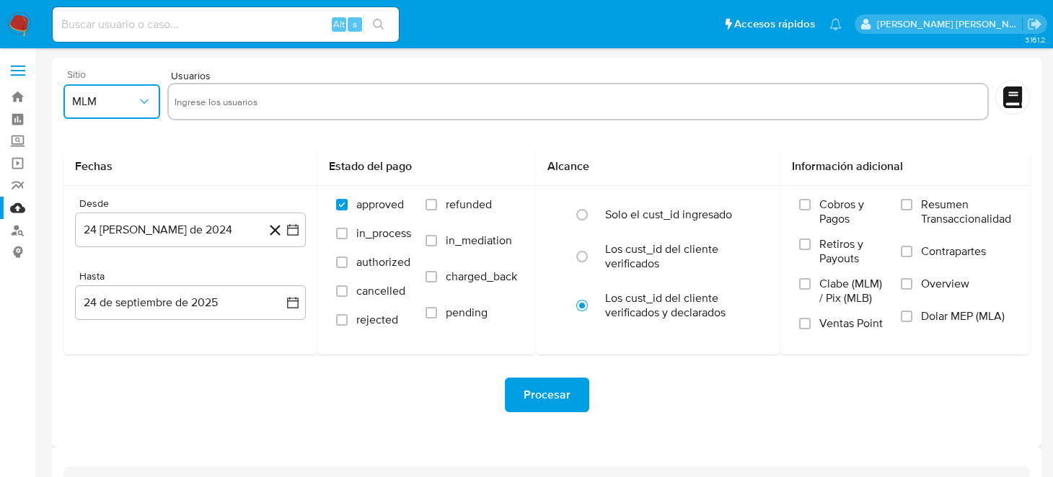
click at [213, 96] on input "text" at bounding box center [577, 101] width 807 height 23
type input "1683263833"
click at [291, 234] on icon "button" at bounding box center [293, 230] width 12 height 12
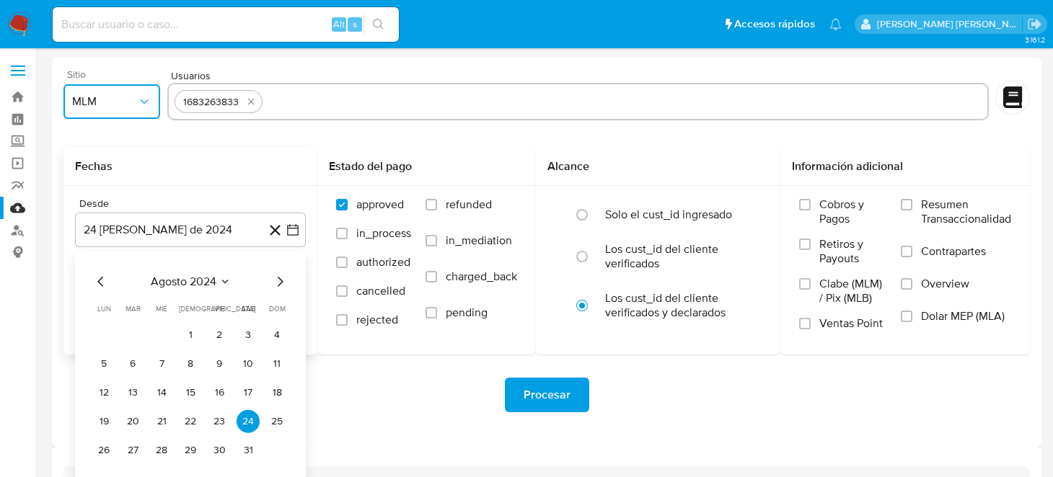
click at [279, 282] on icon "Mes siguiente" at bounding box center [279, 281] width 17 height 17
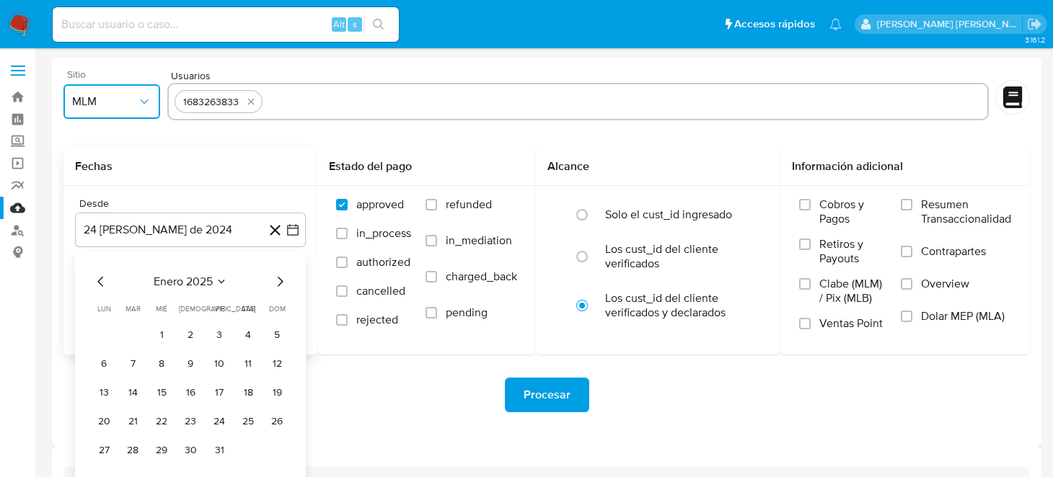
click at [279, 282] on icon "Mes siguiente" at bounding box center [279, 281] width 17 height 17
click at [189, 335] on button "1" at bounding box center [190, 335] width 23 height 23
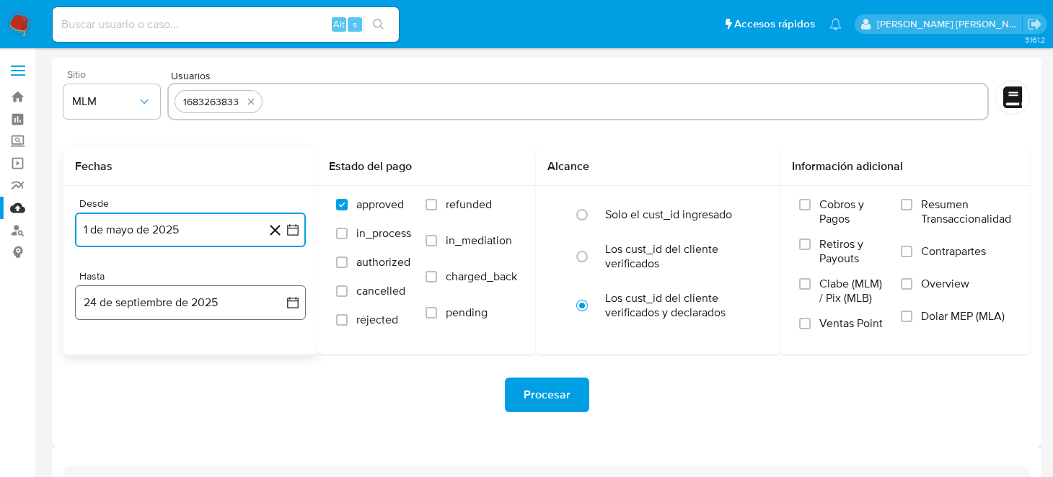
click at [285, 308] on icon "button" at bounding box center [292, 303] width 14 height 14
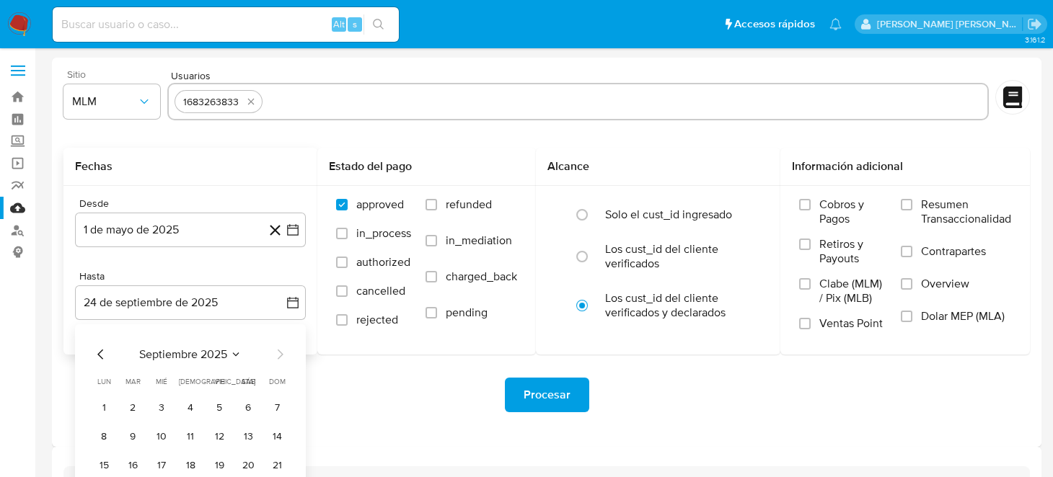
click at [117, 352] on div "septiembre 2025" at bounding box center [190, 354] width 196 height 17
click at [104, 356] on icon "Mes anterior" at bounding box center [100, 354] width 17 height 17
click at [279, 353] on icon "Mes siguiente" at bounding box center [279, 354] width 17 height 17
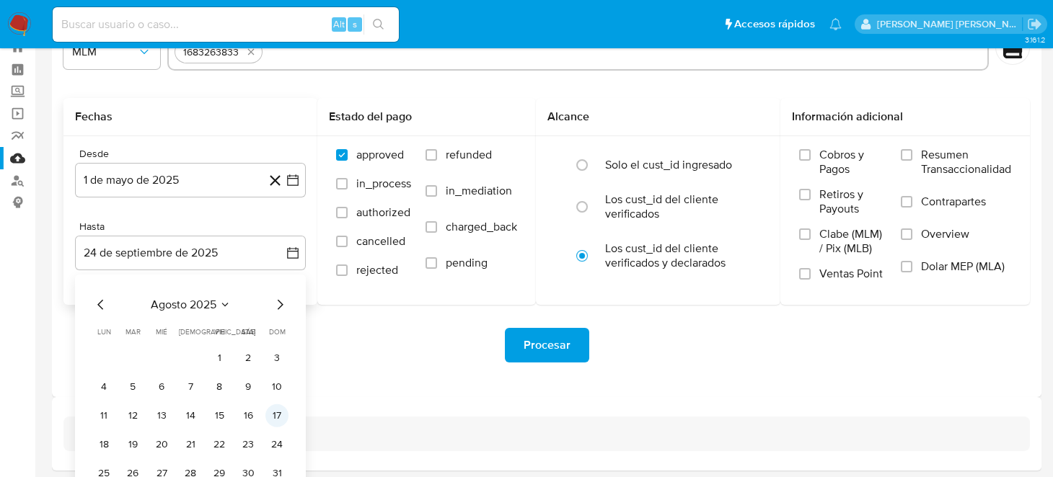
scroll to position [71, 0]
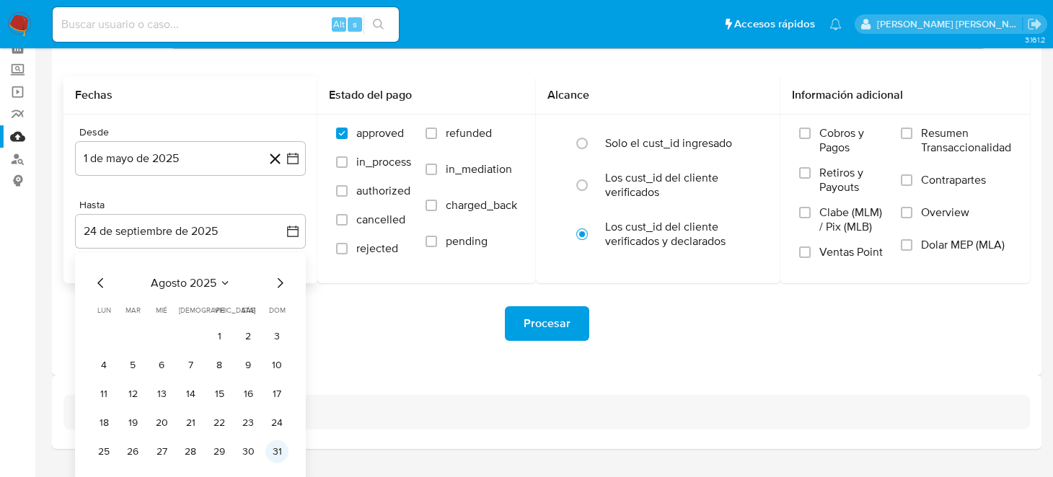
click at [272, 448] on button "31" at bounding box center [276, 451] width 23 height 23
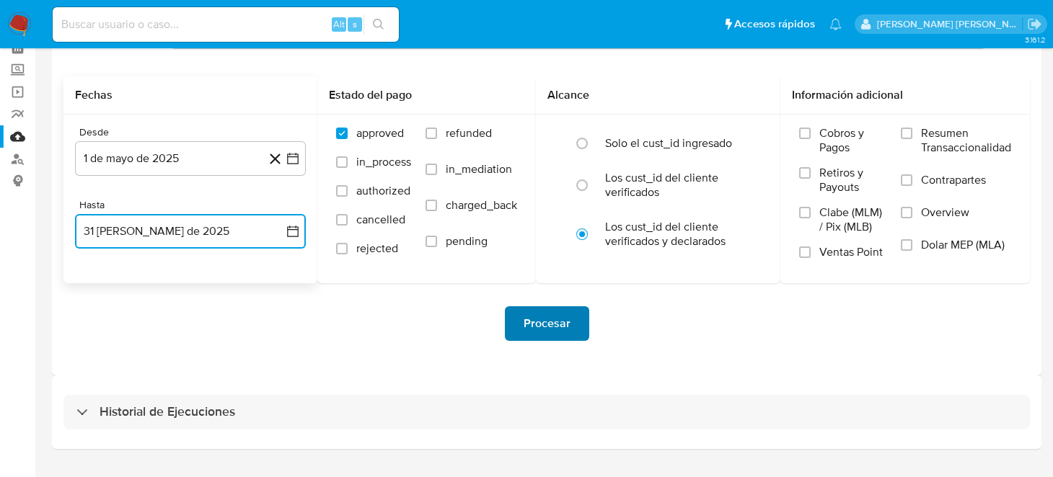
click at [518, 314] on button "Procesar" at bounding box center [547, 323] width 84 height 35
